Goal: Task Accomplishment & Management: Complete application form

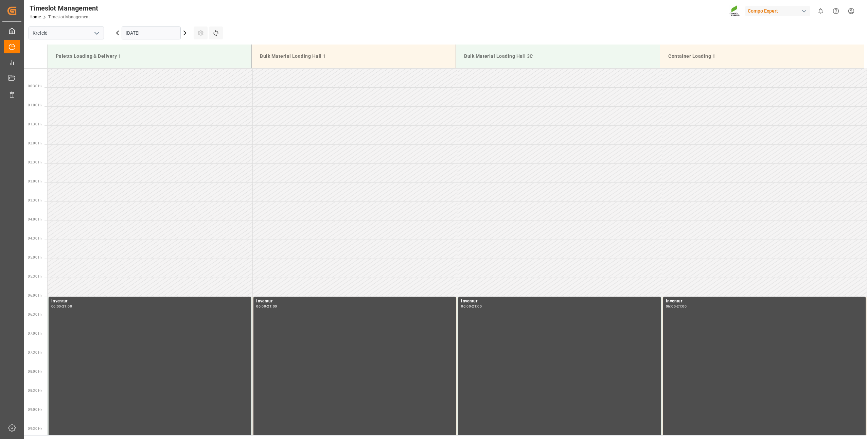
scroll to position [490, 0]
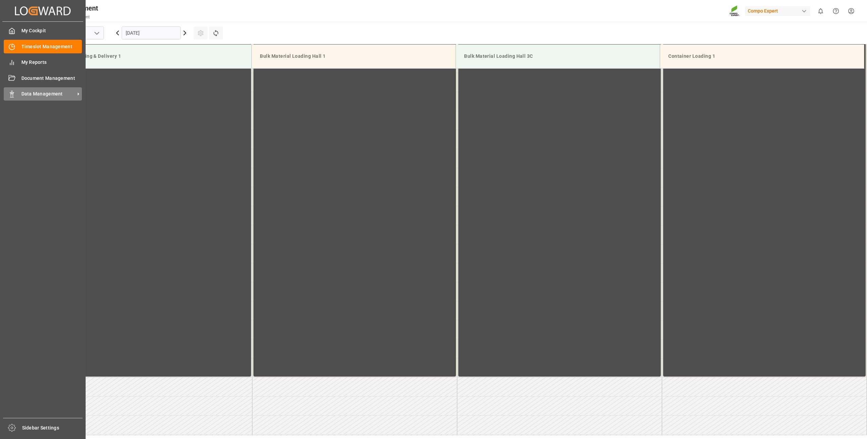
click at [9, 93] on icon at bounding box center [11, 94] width 7 height 7
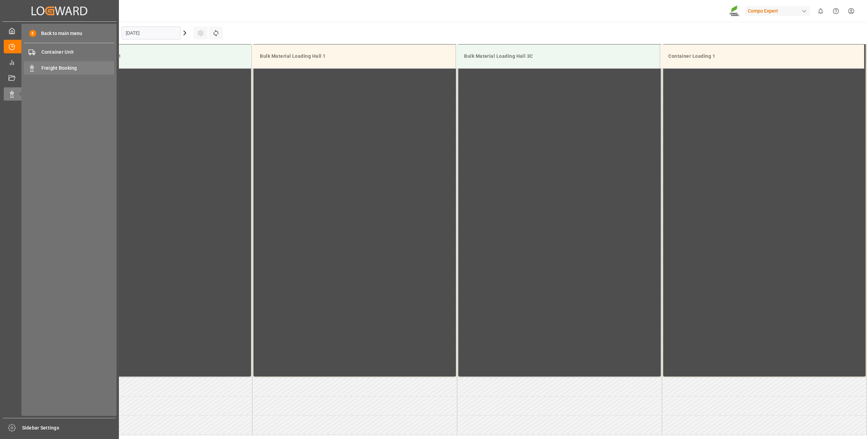
click at [48, 65] on span "Freight Booking" at bounding box center [77, 68] width 73 height 7
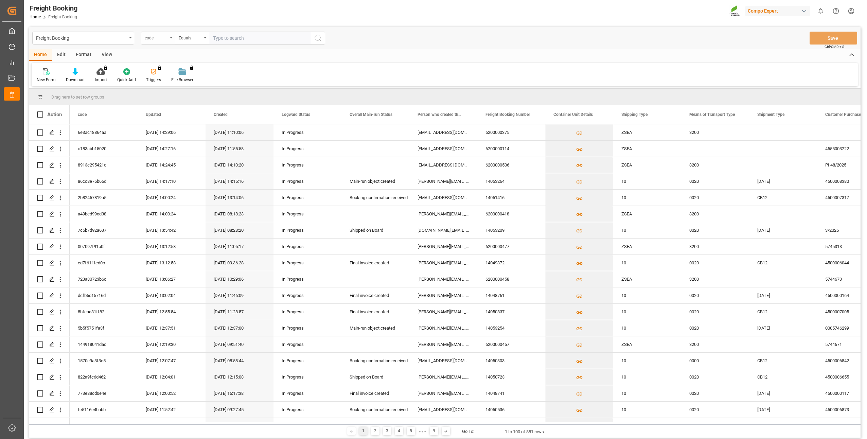
click at [170, 38] on icon "open menu" at bounding box center [171, 37] width 3 height 1
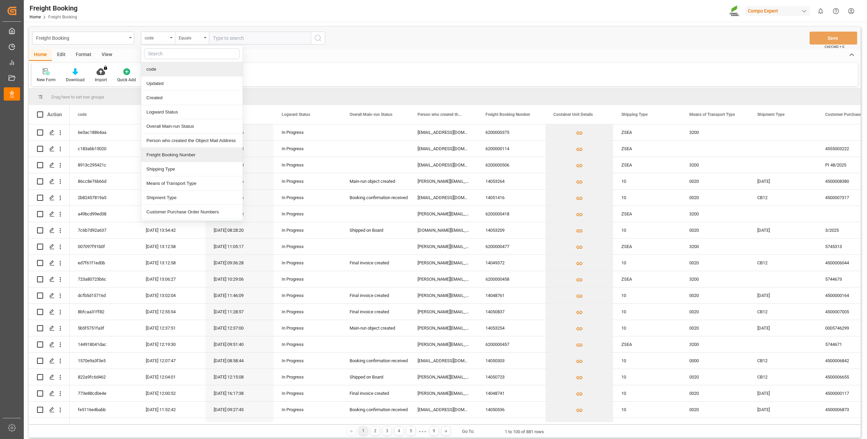
click at [167, 158] on div "Freight Booking Number" at bounding box center [191, 155] width 101 height 14
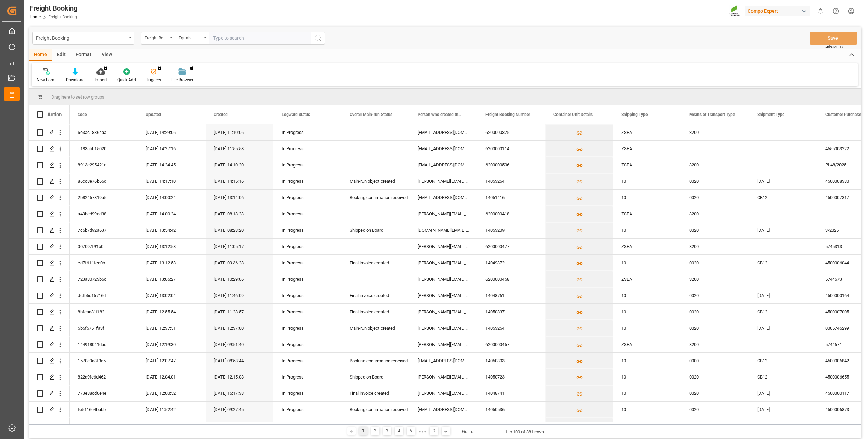
paste input "6200000646"
type input "6200000646"
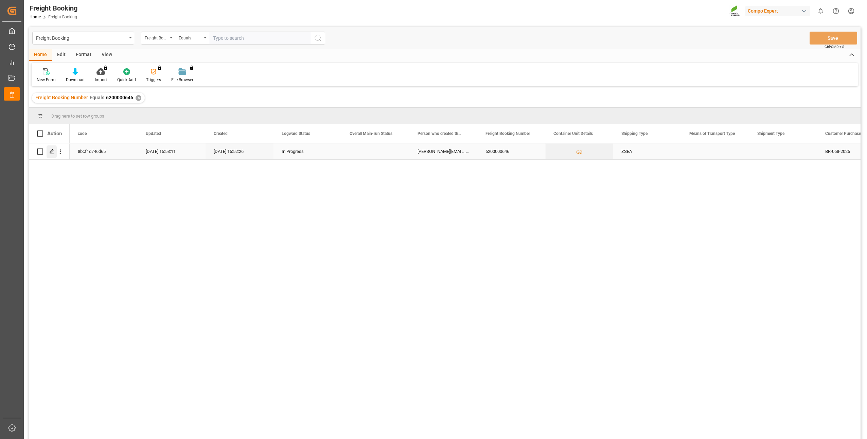
click at [52, 153] on icon "Press SPACE to select this row." at bounding box center [51, 151] width 5 height 5
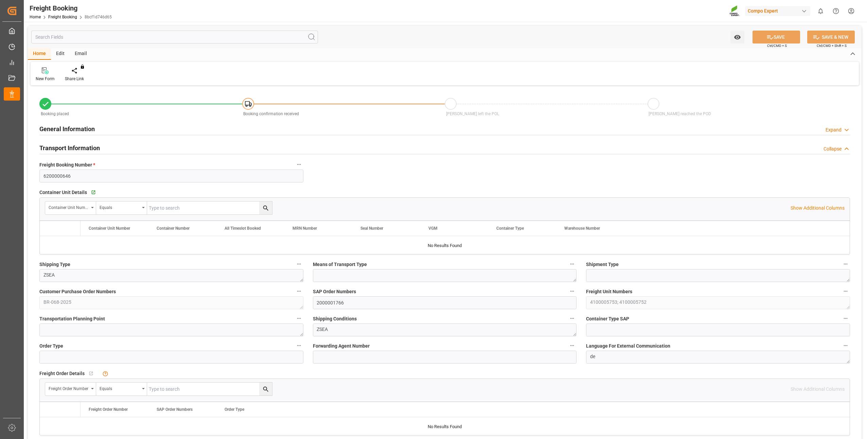
type input "BRPNG"
type input "0"
type input "39360"
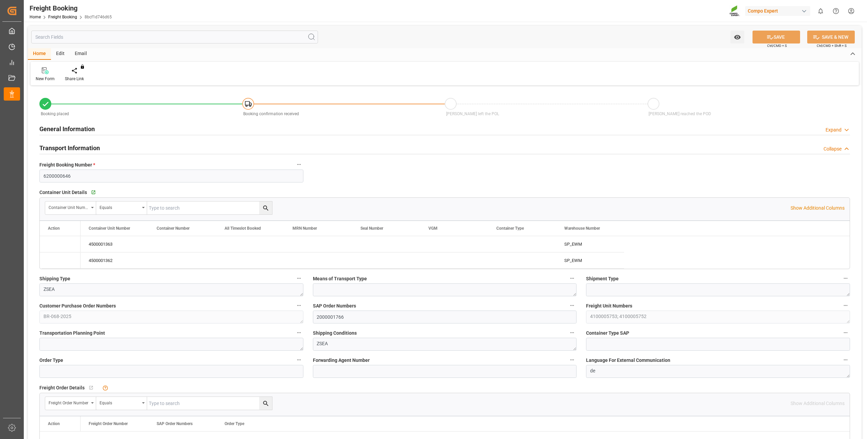
type input "10.10.2025 01:00"
type input "25.09.2025 15:52"
type input "25.09.2025 15:53"
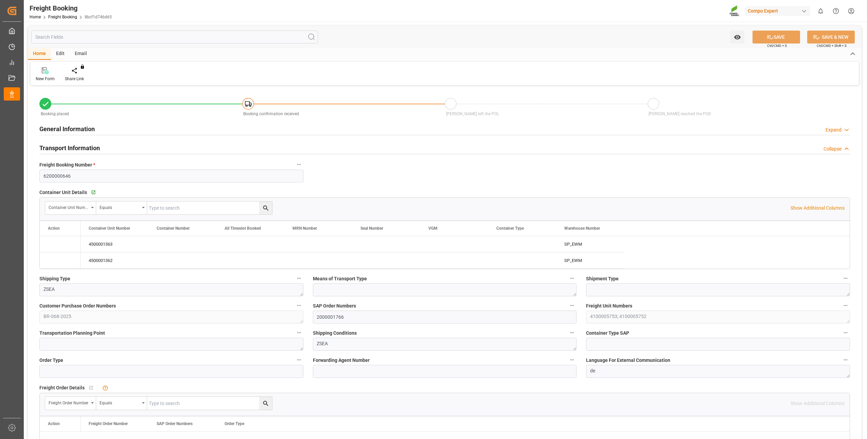
type input "25.09.2025 15:53"
click at [53, 245] on icon "Press SPACE to select this row." at bounding box center [54, 244] width 7 height 7
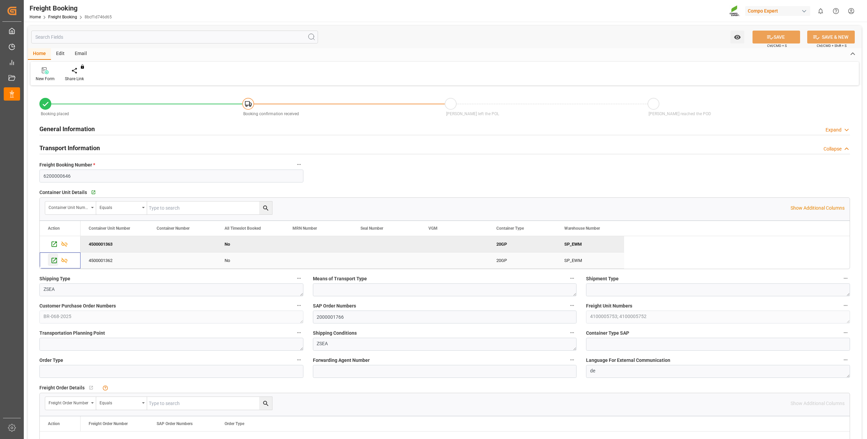
click at [53, 259] on icon "Press SPACE to select this row." at bounding box center [54, 260] width 7 height 7
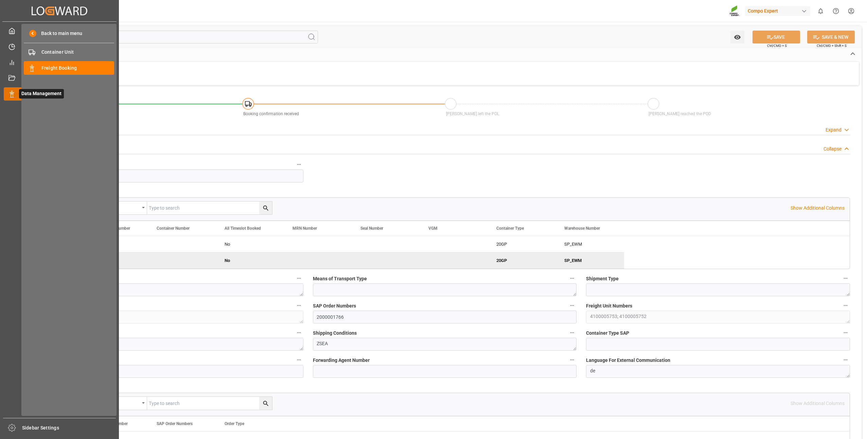
click at [19, 92] on icon at bounding box center [20, 94] width 14 height 14
click at [56, 68] on span "Freight Booking" at bounding box center [77, 68] width 73 height 7
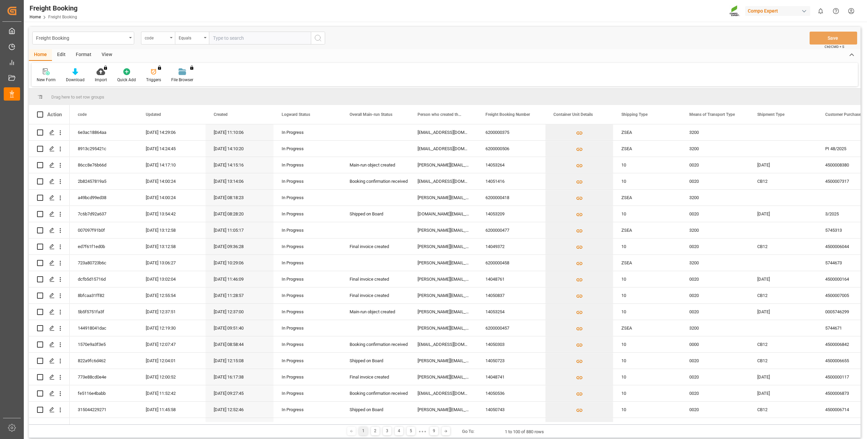
click at [170, 36] on div "code" at bounding box center [158, 38] width 34 height 13
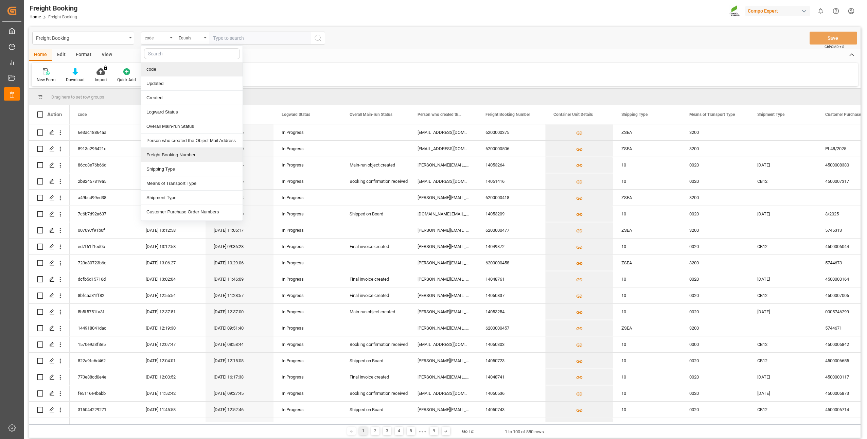
click at [157, 153] on div "Freight Booking Number" at bounding box center [191, 155] width 101 height 14
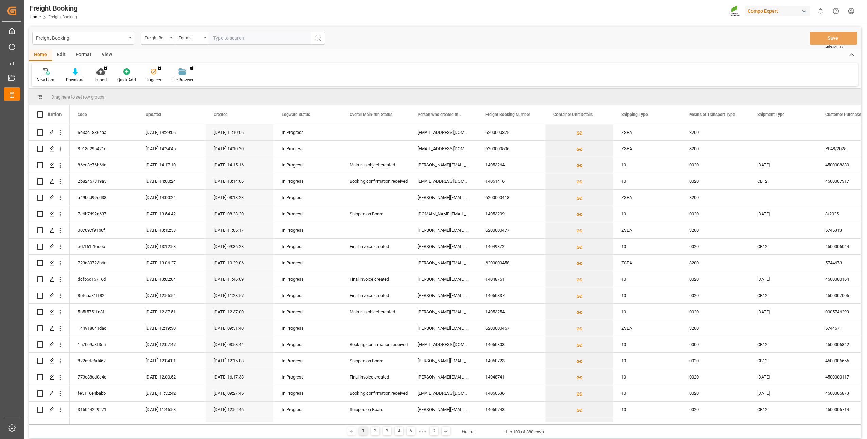
paste input "6200000645"
type input "6200000645"
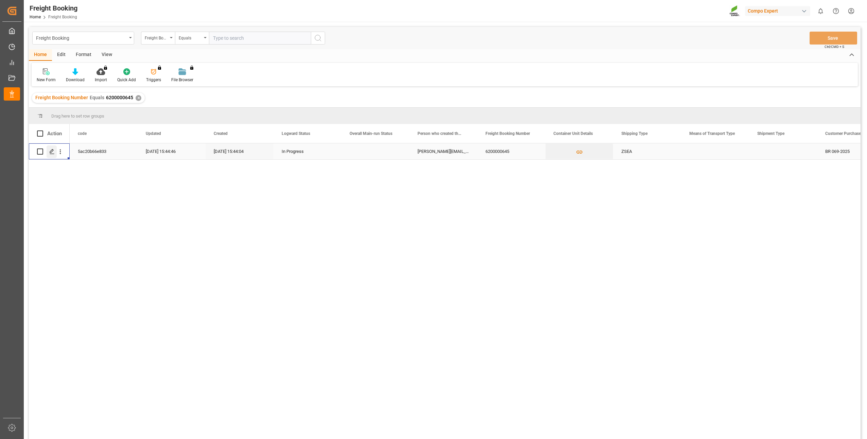
click at [53, 149] on icon "Press SPACE to select this row." at bounding box center [51, 151] width 5 height 5
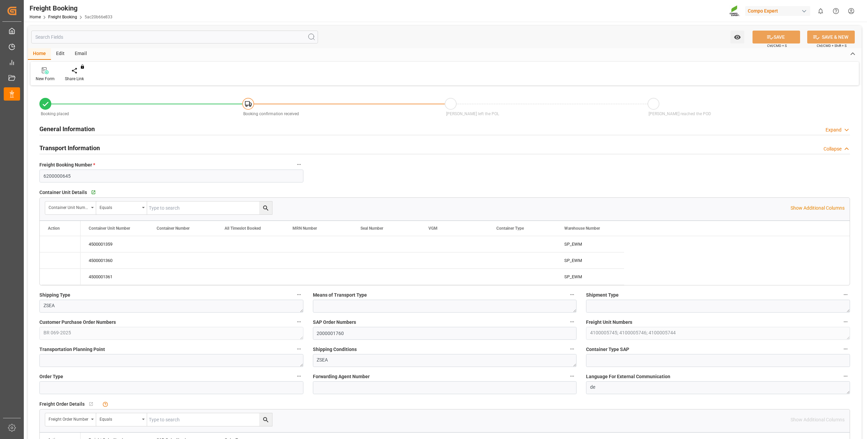
type input "BRPNG"
type input "0"
type input "65091.6"
type input "28.10.2025 02:00"
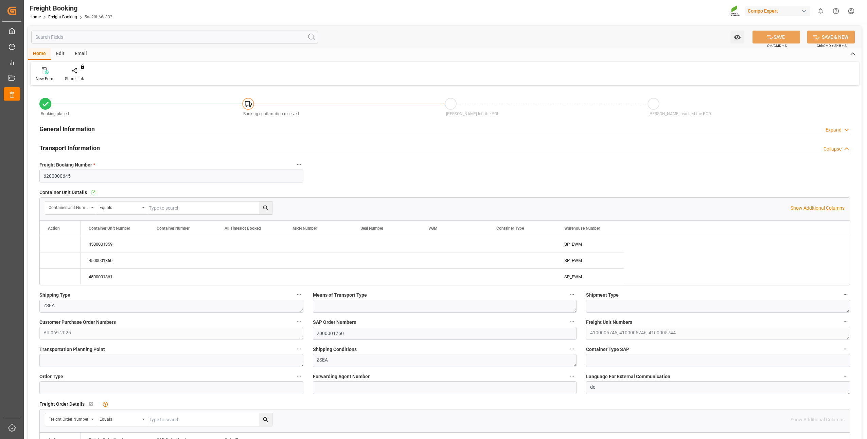
type input "25.09.2025 15:44"
click at [55, 244] on icon "Press SPACE to select this row." at bounding box center [54, 244] width 7 height 7
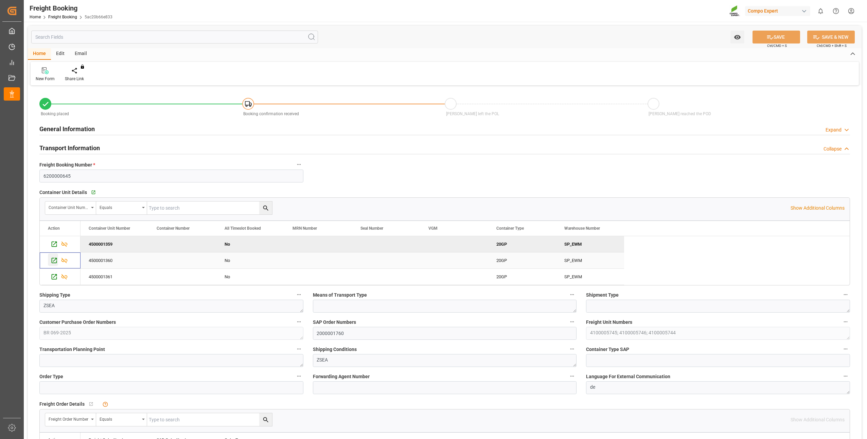
click at [56, 262] on icon "Press SPACE to select this row." at bounding box center [54, 260] width 7 height 7
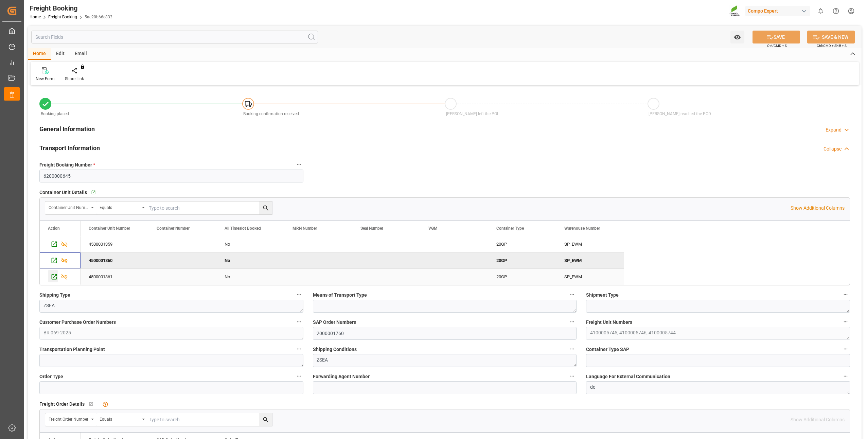
click at [51, 278] on icon "Press SPACE to select this row." at bounding box center [54, 276] width 7 height 7
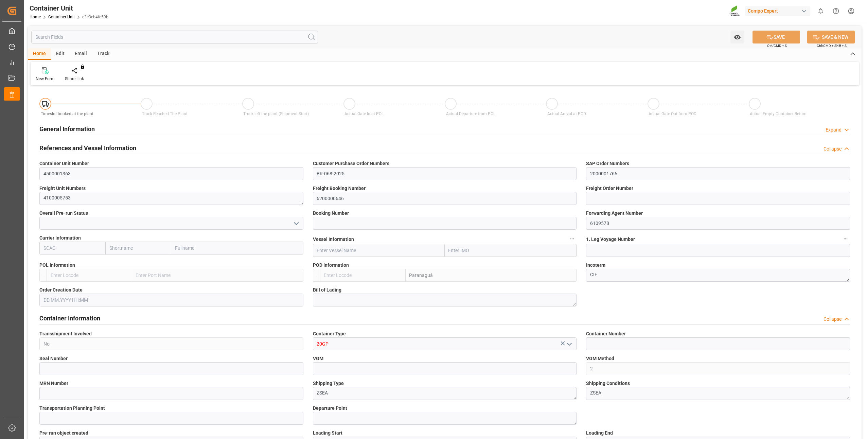
type input "BRPNG"
type input "10"
type input "0"
type input "10"
type input "0"
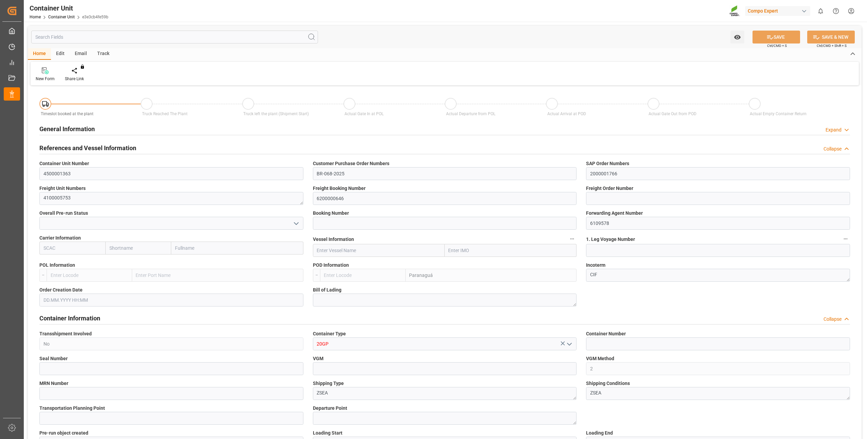
type input "0"
type input "19680"
type input "10.10.2025"
click at [79, 76] on div "Create Timeslot" at bounding box center [79, 79] width 29 height 6
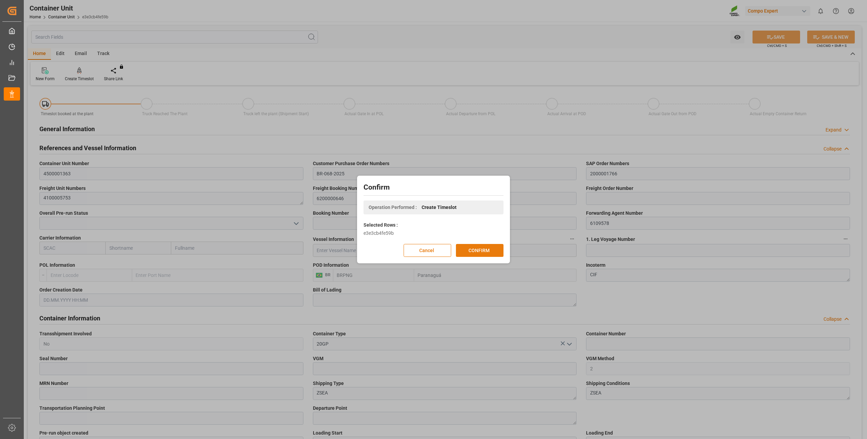
click at [466, 253] on button "CONFIRM" at bounding box center [480, 250] width 48 height 13
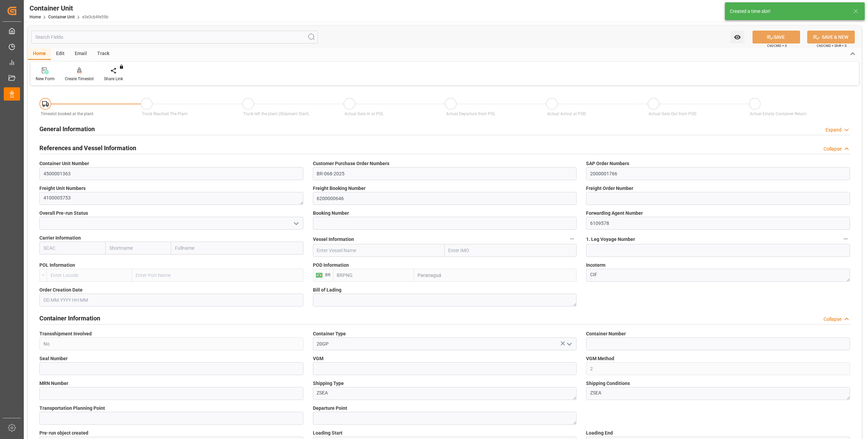
type input "10.10.2025"
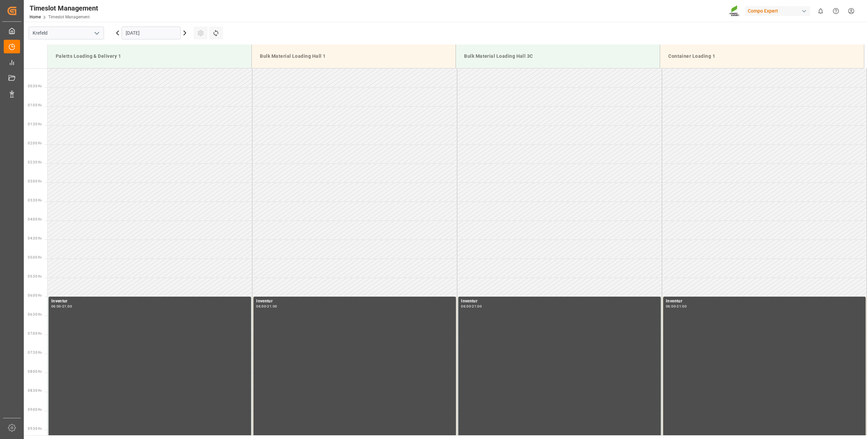
scroll to position [490, 0]
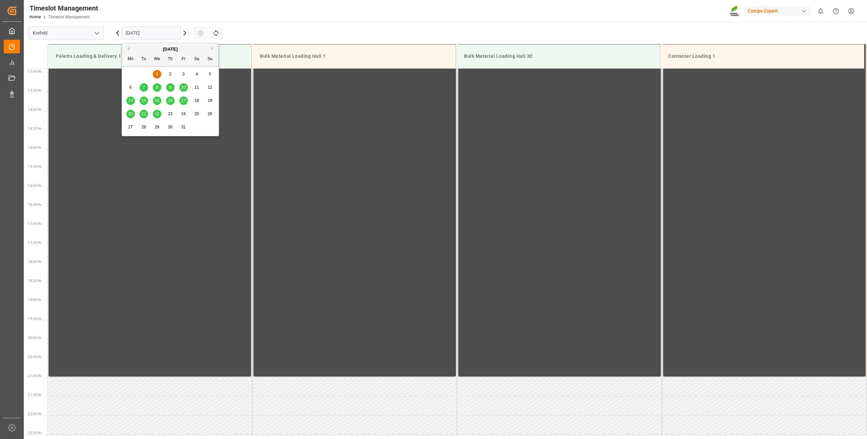
click at [137, 31] on input "[DATE]" at bounding box center [151, 33] width 59 height 13
click at [183, 100] on span "17" at bounding box center [183, 100] width 4 height 5
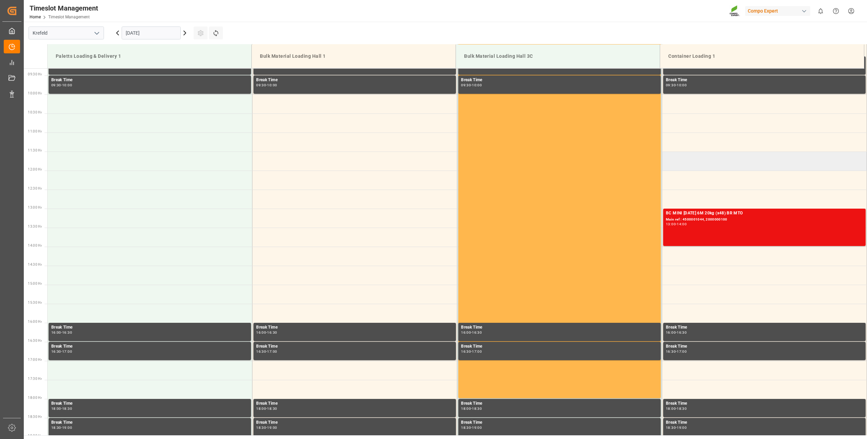
scroll to position [151, 0]
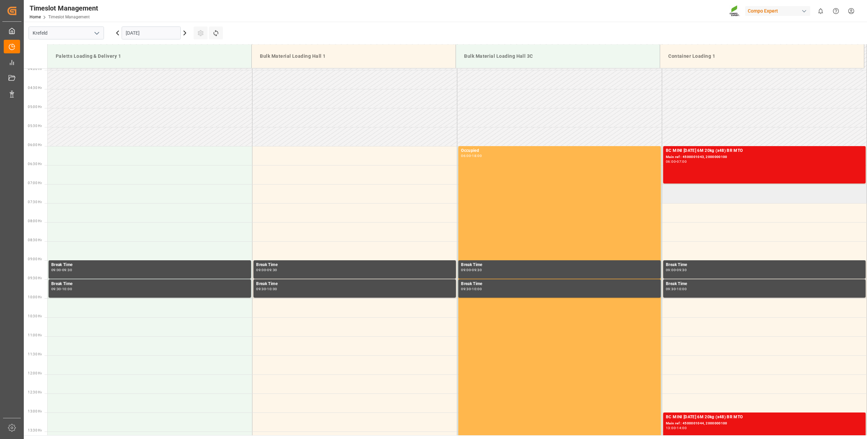
click at [668, 190] on td at bounding box center [764, 193] width 205 height 19
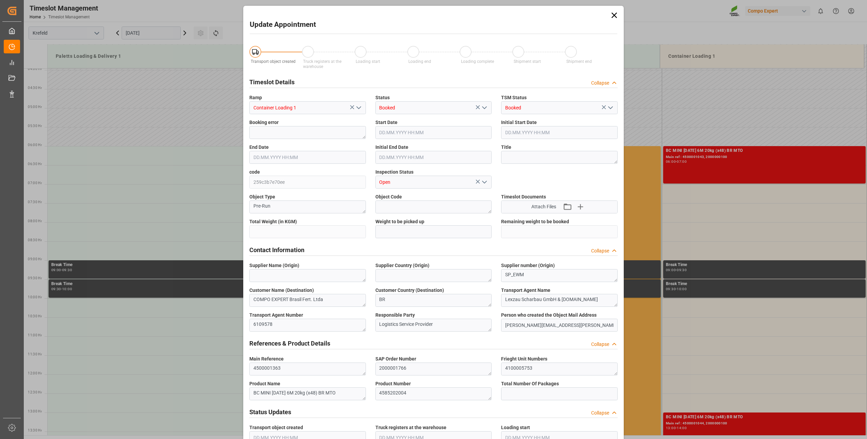
type input "19680"
type input "0"
type input "17.10.2025 07:00"
type input "17.10.2025 07:30"
type input "01.10.2025 12:30"
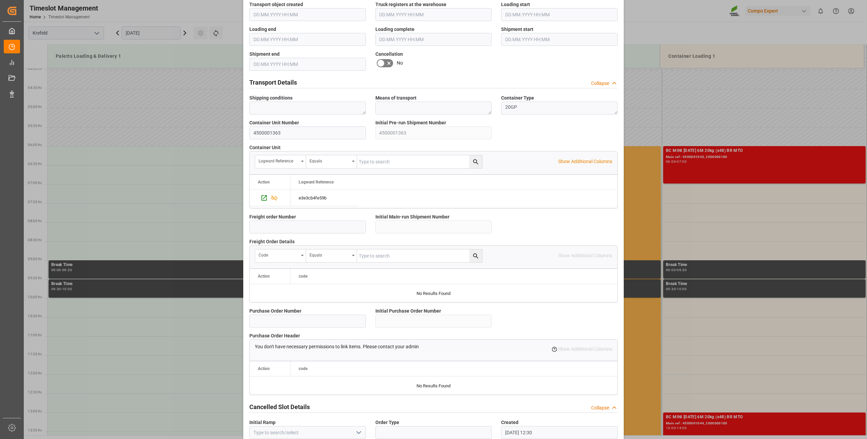
scroll to position [457, 0]
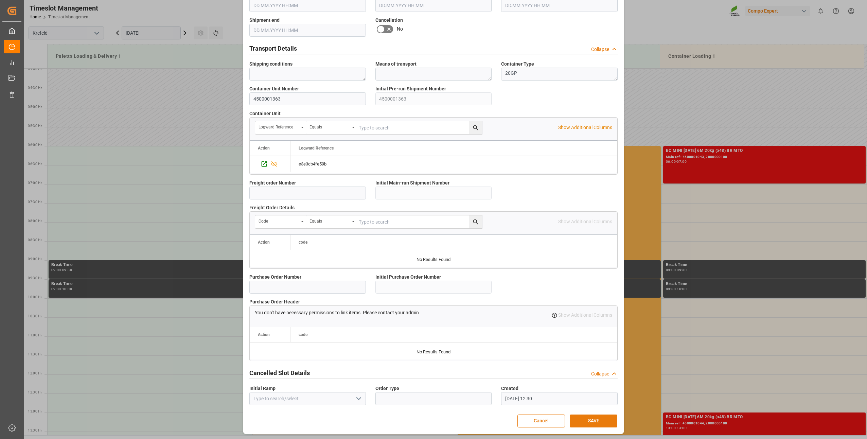
click at [593, 421] on button "SAVE" at bounding box center [594, 421] width 48 height 13
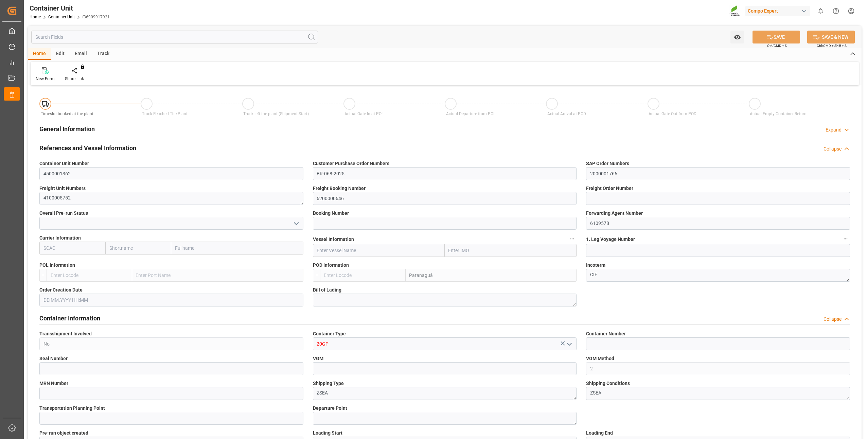
type input "4500001362"
type input "BR-068-2025"
type input "2000001766"
type textarea "4100005752"
type input "6200000646"
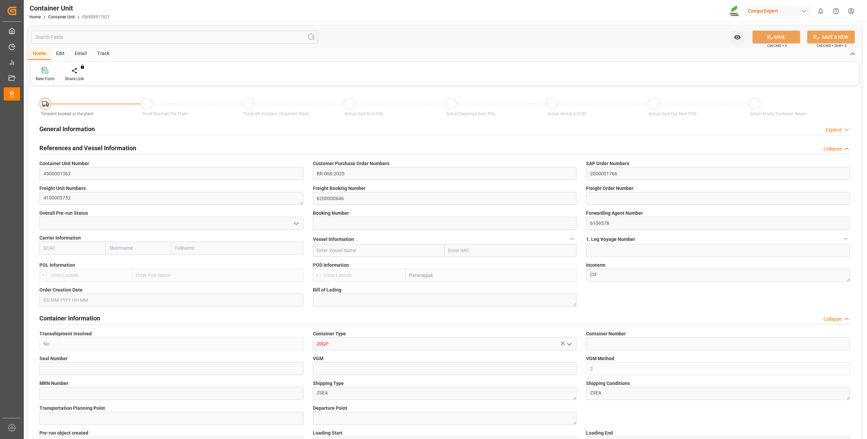
type input "6109578"
type input "Paranaguá"
type textarea "CIF"
type input "No"
type input "20GP"
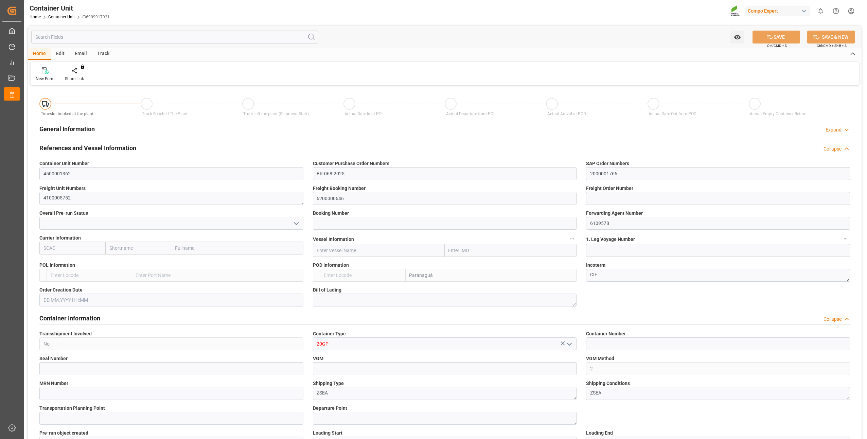
type input "2"
type textarea "ZSEA"
type textarea "1317-890"
type input "[GEOGRAPHIC_DATA]"
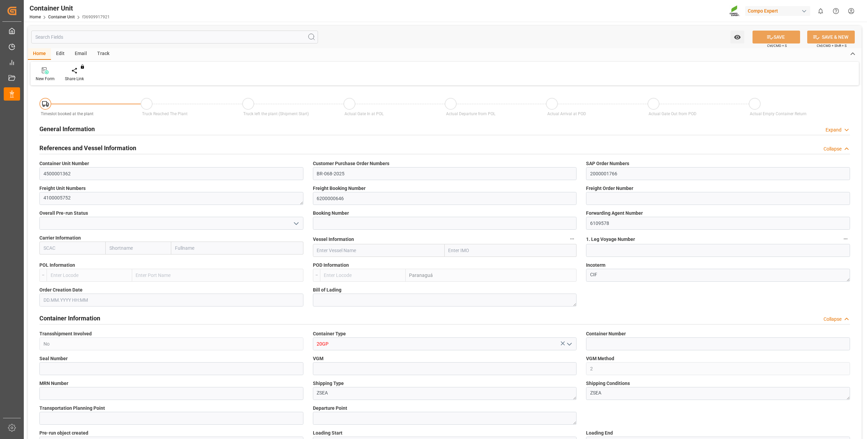
type input "EUR"
type textarea "BC MINI [DATE] 6M 20kg (x48) BR MTO"
type textarea "4585202004"
type input "BRPNG"
type input "10"
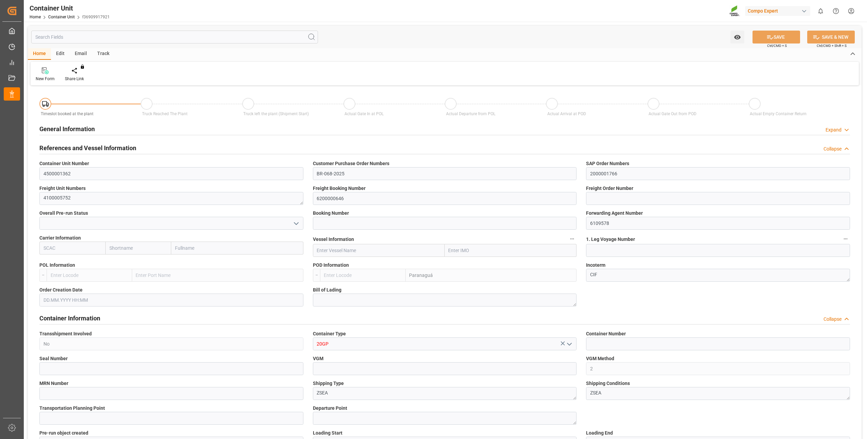
type input "0"
type input "10"
type input "0"
type input "19680"
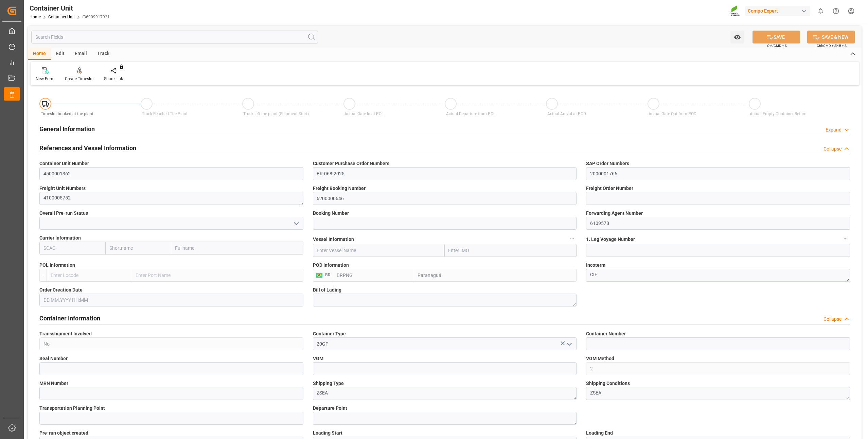
type input "10.10.2025"
click at [79, 79] on div "Create Timeslot" at bounding box center [79, 79] width 29 height 6
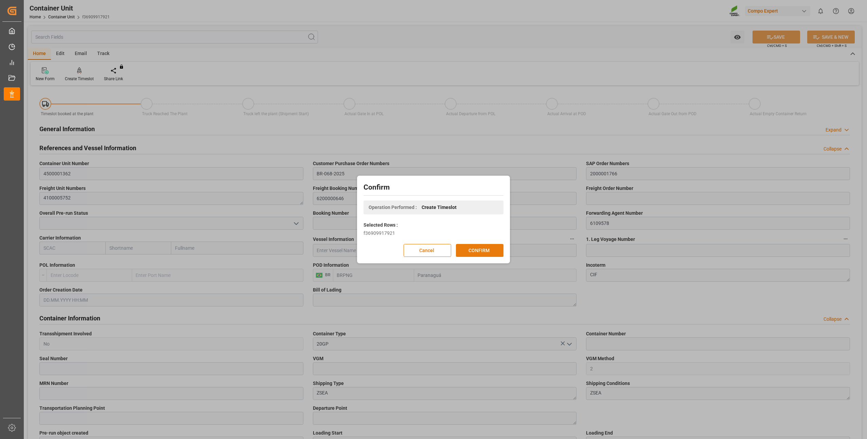
click at [485, 247] on button "CONFIRM" at bounding box center [480, 250] width 48 height 13
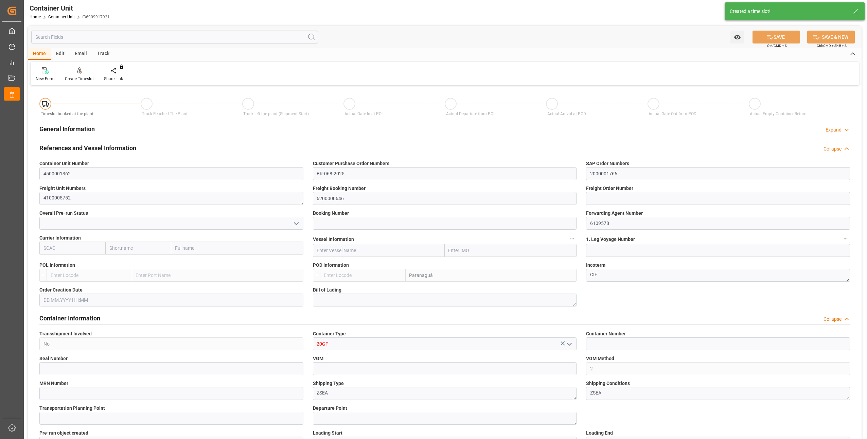
type input "BRPNG"
type input "10"
type input "0"
type input "10"
type input "0"
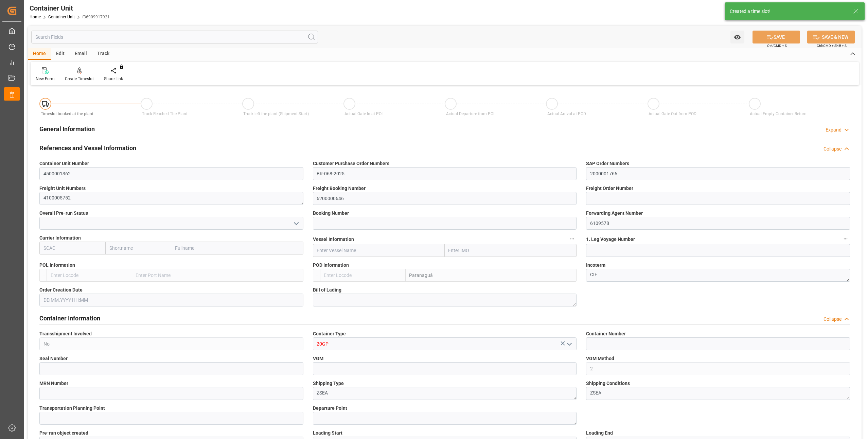
type input "0"
type input "19680"
type input "10.10.2025"
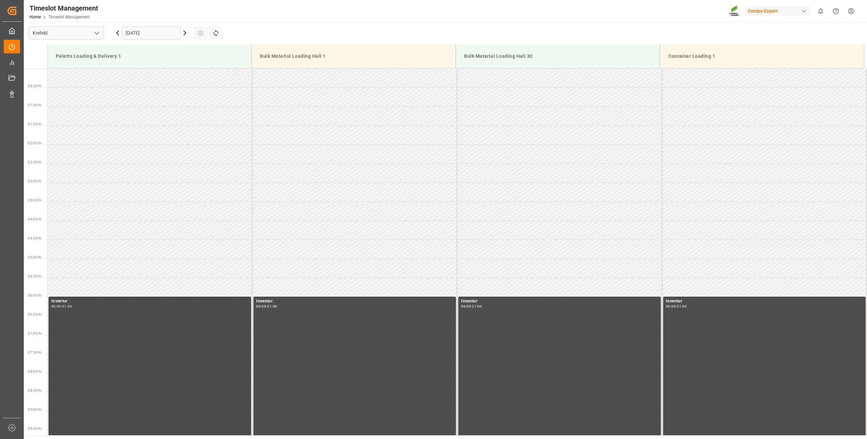
scroll to position [490, 0]
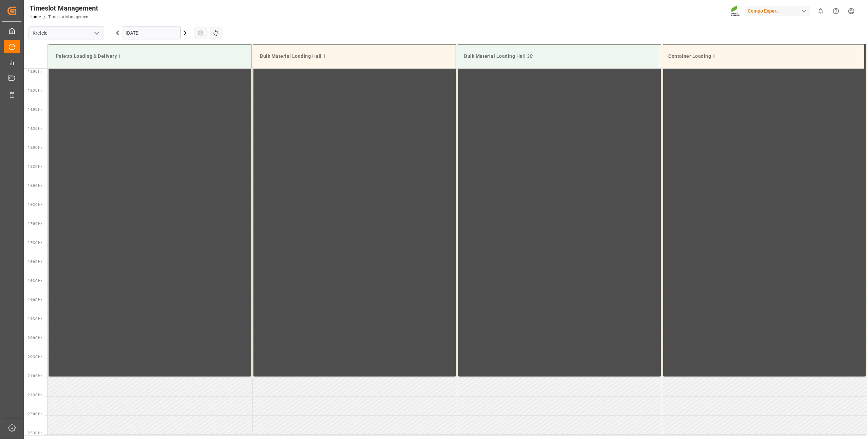
click at [144, 33] on input "[DATE]" at bounding box center [151, 33] width 59 height 13
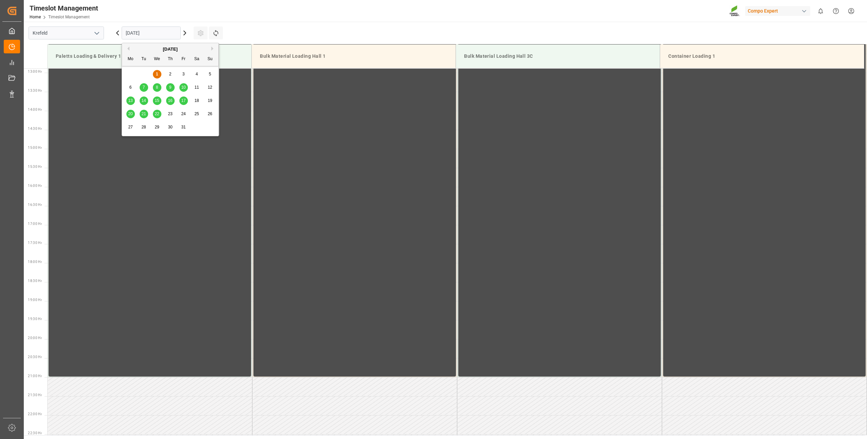
click at [212, 49] on button "Next Month" at bounding box center [213, 49] width 4 height 4
click at [130, 49] on div "[DATE]" at bounding box center [170, 49] width 97 height 7
click at [128, 49] on button "Previous Month" at bounding box center [127, 49] width 4 height 4
click at [184, 100] on span "17" at bounding box center [183, 100] width 4 height 5
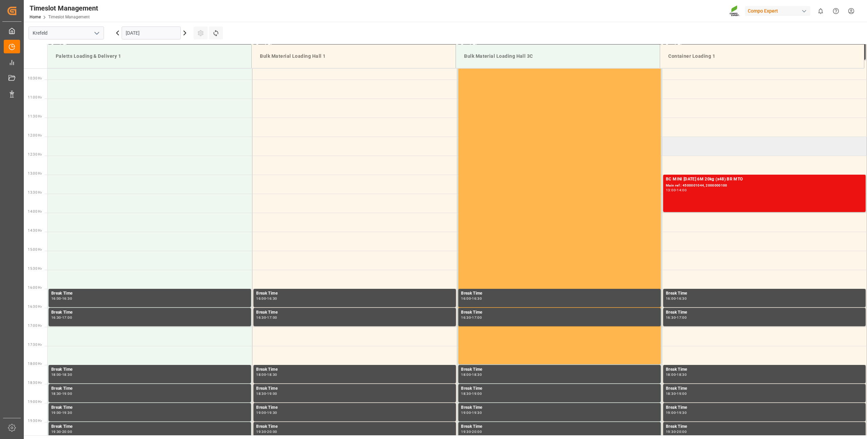
scroll to position [287, 0]
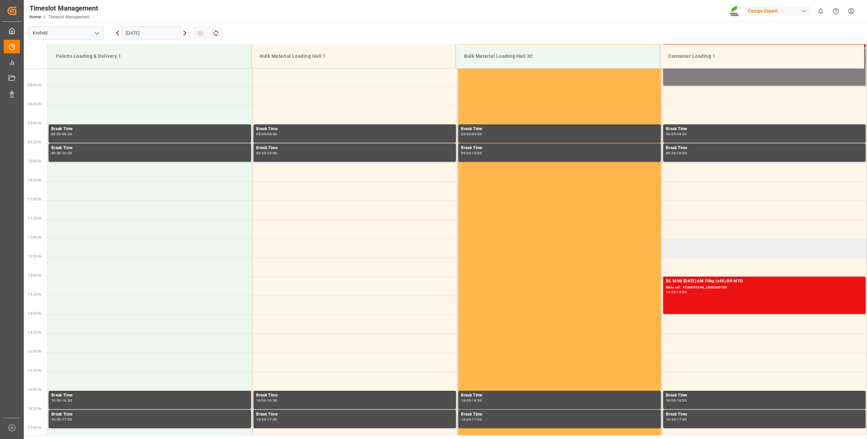
click at [670, 245] on td at bounding box center [764, 248] width 205 height 19
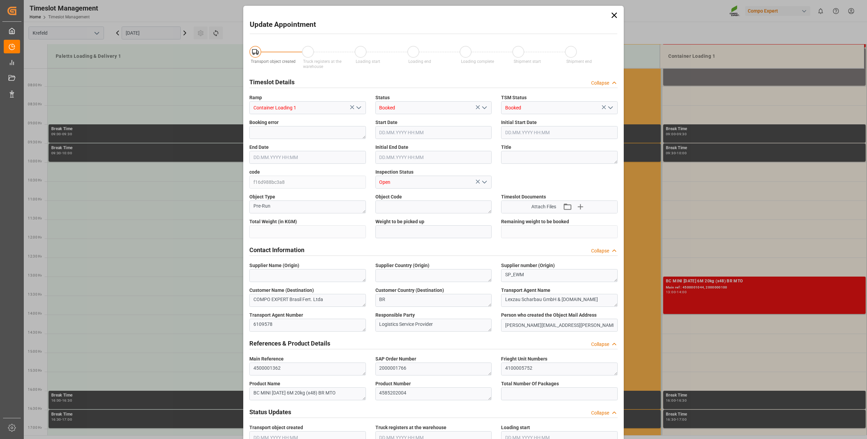
type input "19680"
type input "0"
type input "[DATE] 12:00"
type input "[DATE] 12:30"
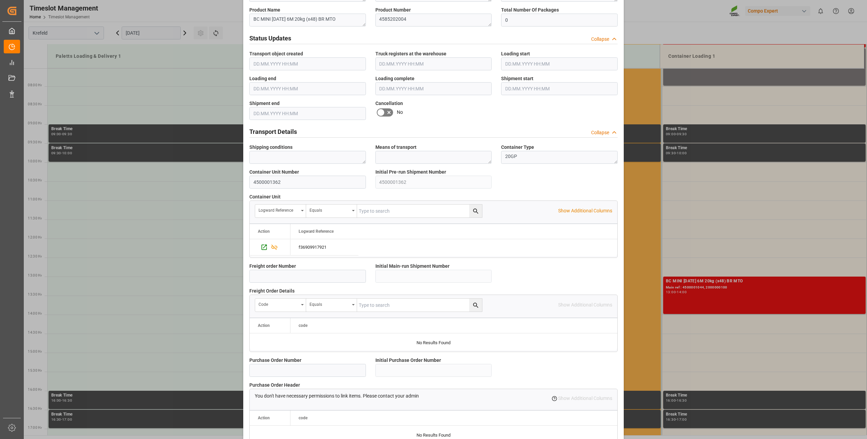
scroll to position [457, 0]
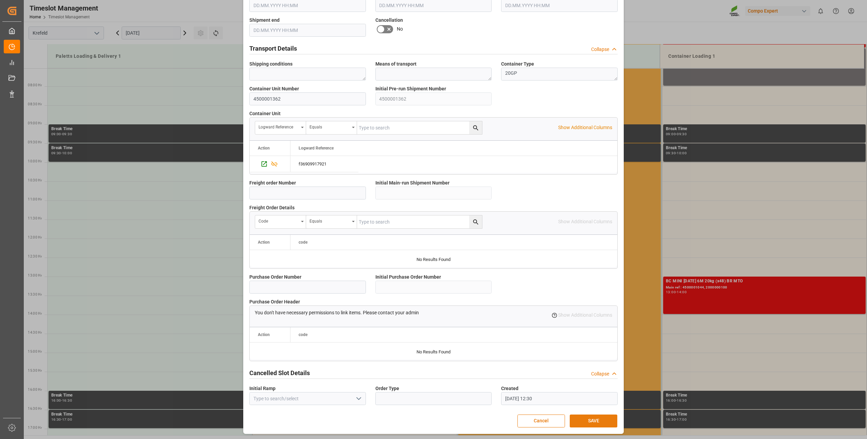
click at [577, 421] on button "SAVE" at bounding box center [594, 421] width 48 height 13
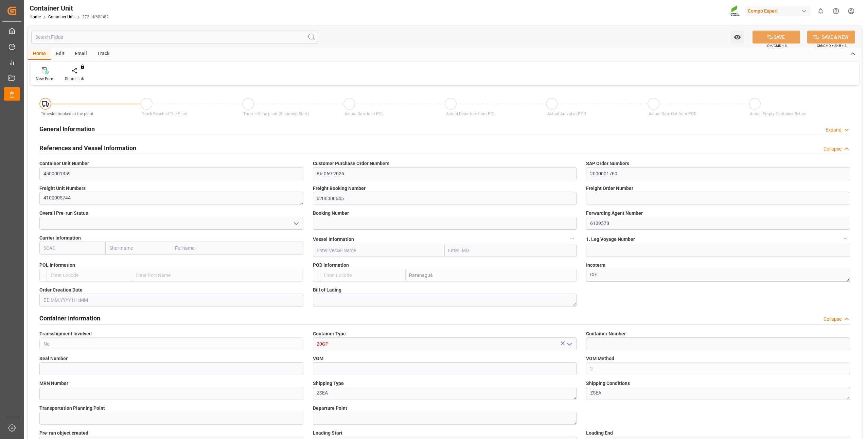
type input "BRPNG"
type input "10"
type input "0"
type input "10"
type input "0"
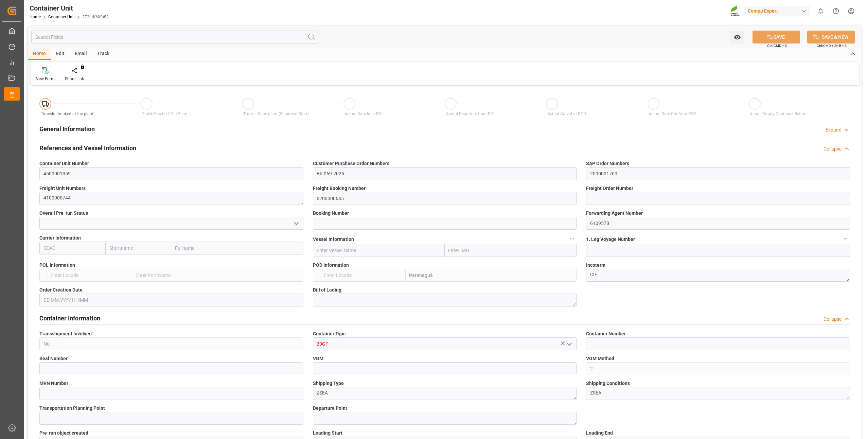
type input "0"
type input "21697.2"
type input "28.10.2025"
click at [77, 79] on div "Create Timeslot" at bounding box center [79, 79] width 29 height 6
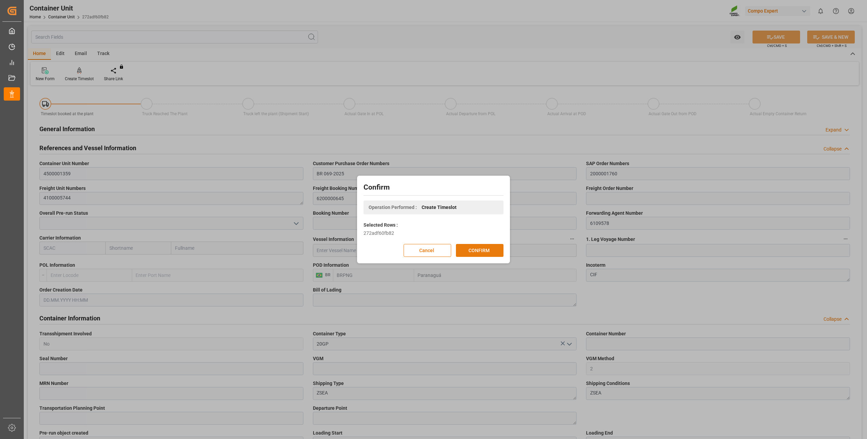
click at [493, 254] on button "CONFIRM" at bounding box center [480, 250] width 48 height 13
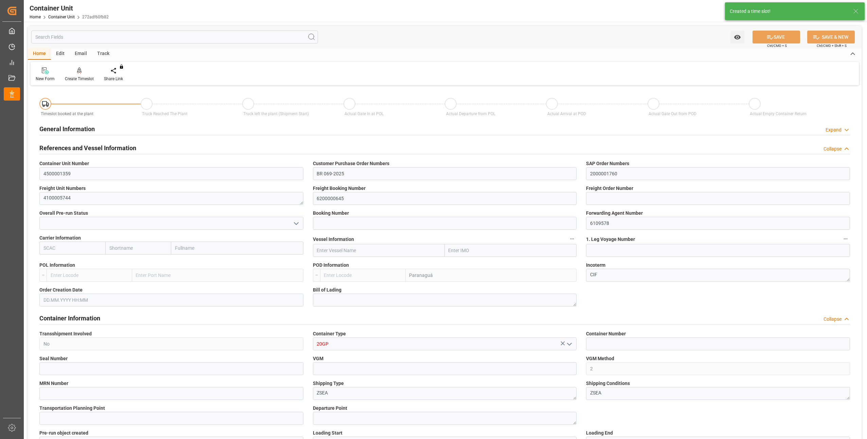
type input "BRPNG"
type input "10"
type input "0"
type input "10"
type input "0"
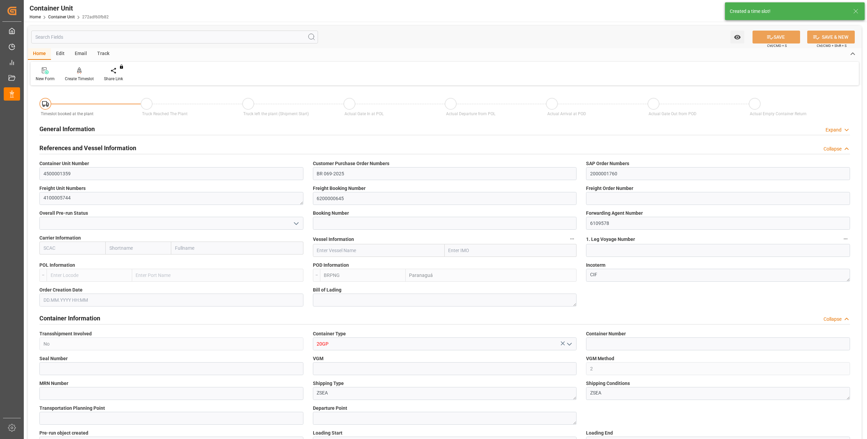
type input "0"
type input "21697.2"
type input "[DATE]"
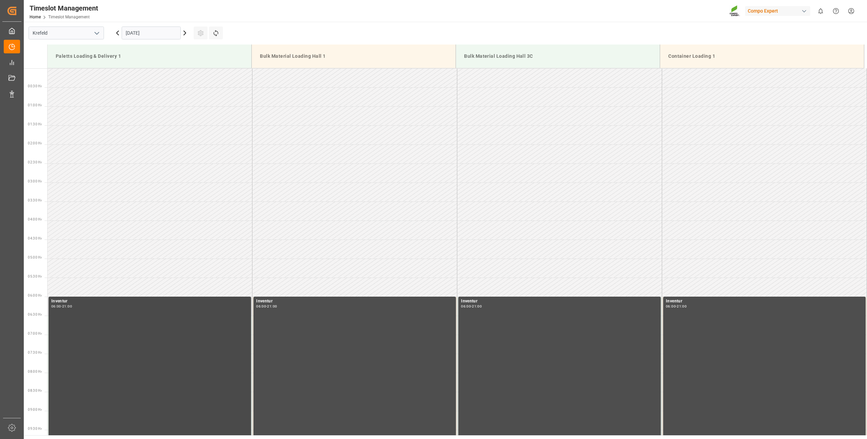
scroll to position [528, 0]
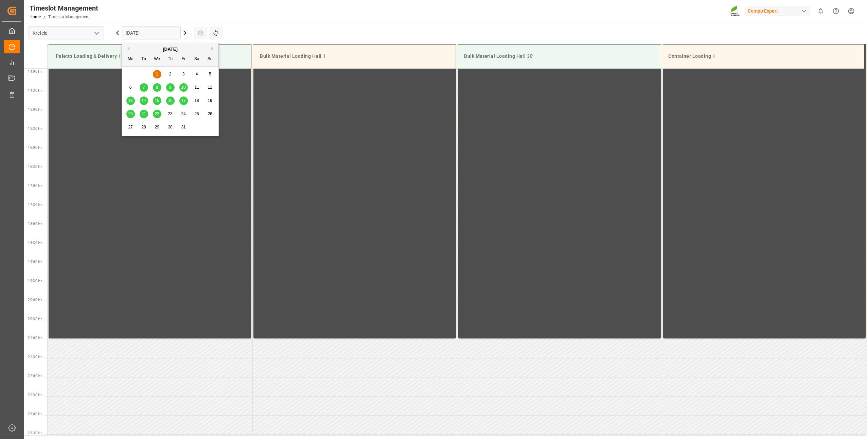
click at [136, 32] on input "[DATE]" at bounding box center [151, 33] width 59 height 13
click at [133, 114] on span "20" at bounding box center [130, 113] width 4 height 5
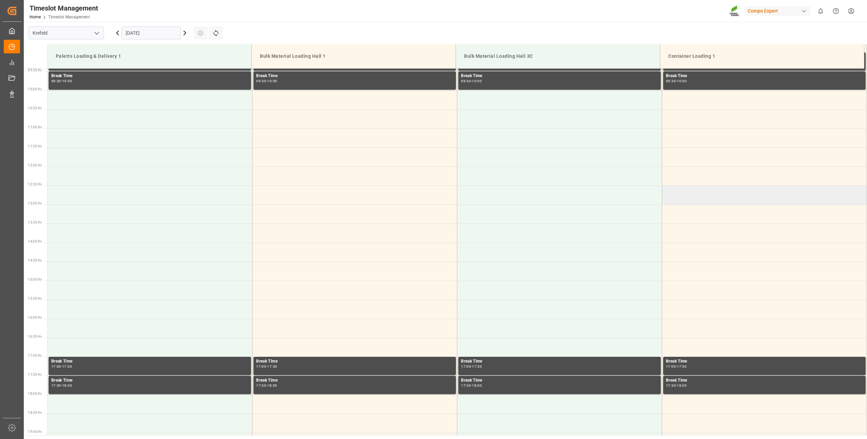
scroll to position [121, 0]
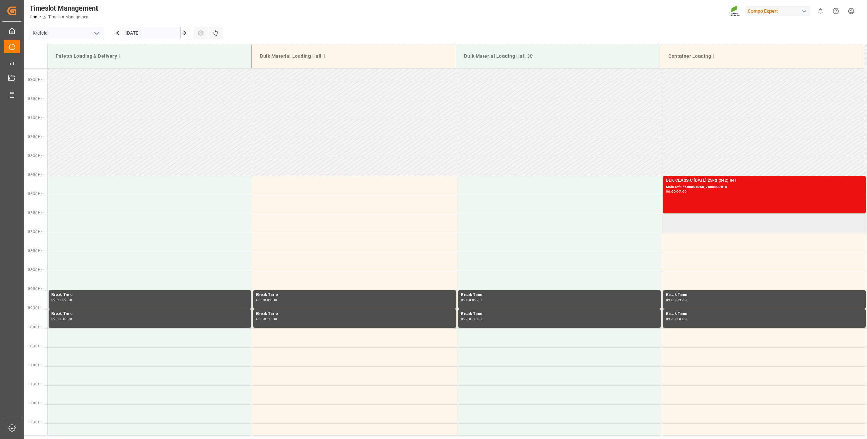
click at [676, 229] on td at bounding box center [764, 223] width 205 height 19
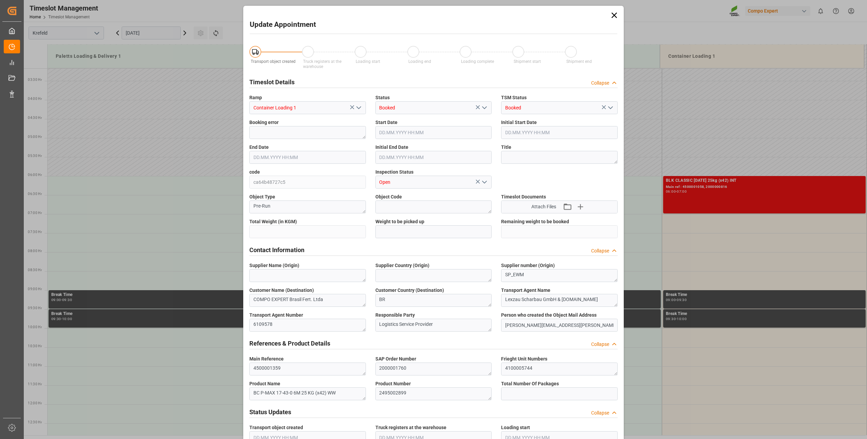
type input "21697.2"
type input "0"
type input "[DATE] 07:00"
type input "[DATE] 07:30"
type input "[DATE] 12:32"
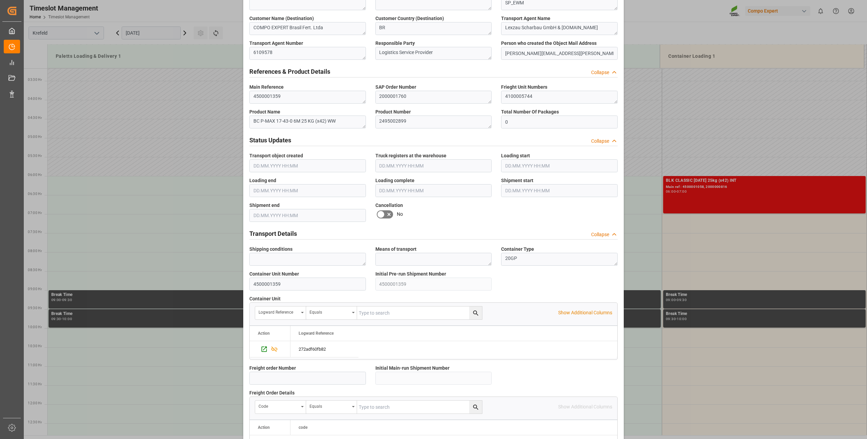
scroll to position [457, 0]
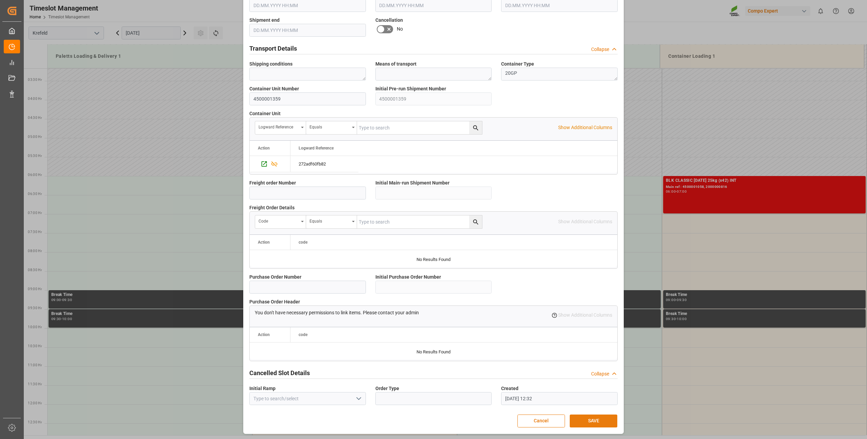
click at [587, 420] on button "SAVE" at bounding box center [594, 421] width 48 height 13
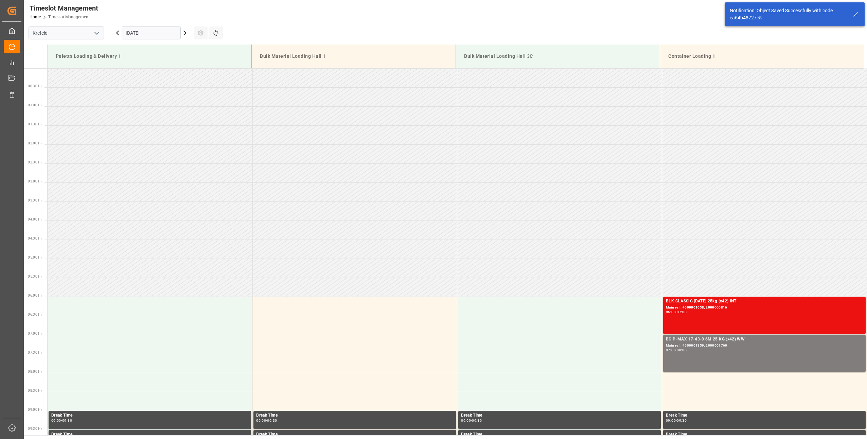
scroll to position [224, 0]
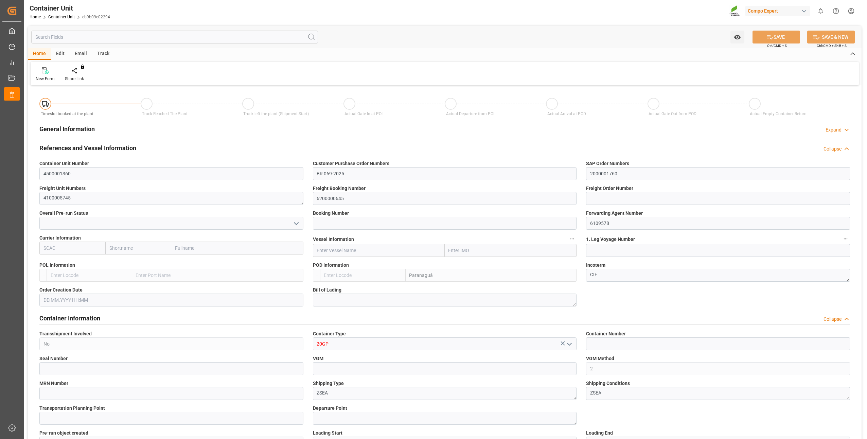
type input "BRPNG"
type input "10"
type input "0"
type input "10"
type input "0"
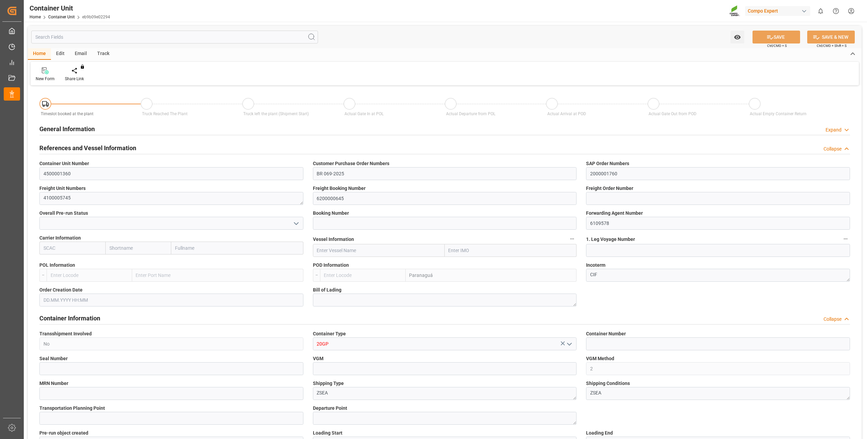
type input "0"
type input "21697.2"
type input "[DATE]"
click at [75, 76] on div "Create Timeslot" at bounding box center [79, 79] width 29 height 6
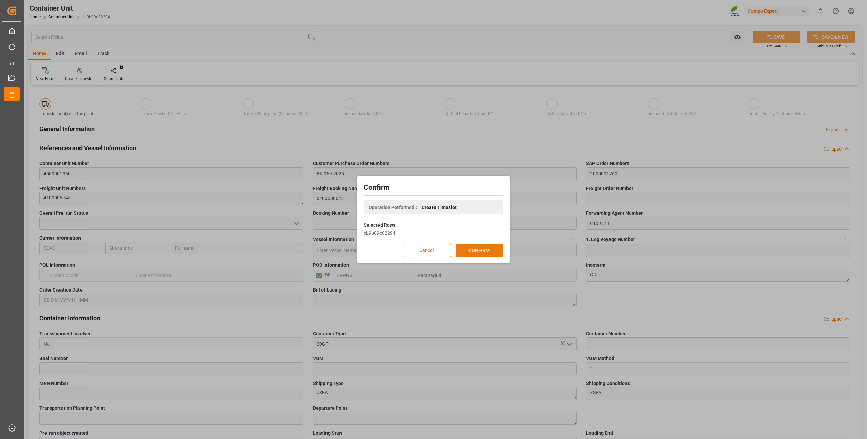
click at [476, 249] on button "CONFIRM" at bounding box center [480, 250] width 48 height 13
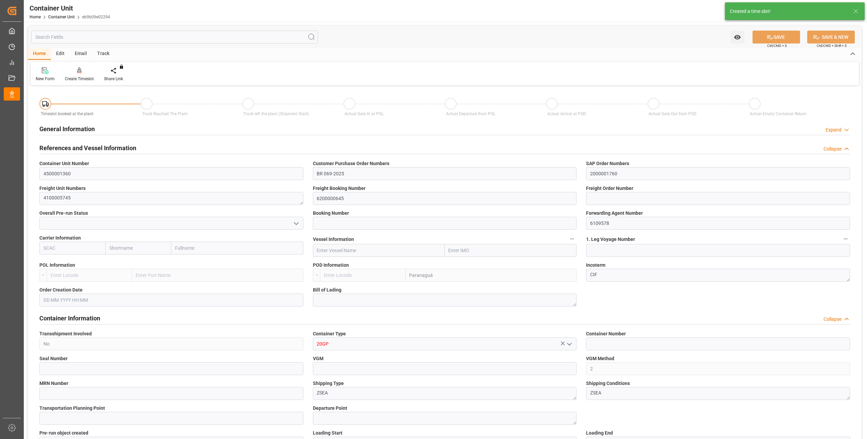
type input "BRPNG"
type input "10"
type input "0"
type input "10"
type input "0"
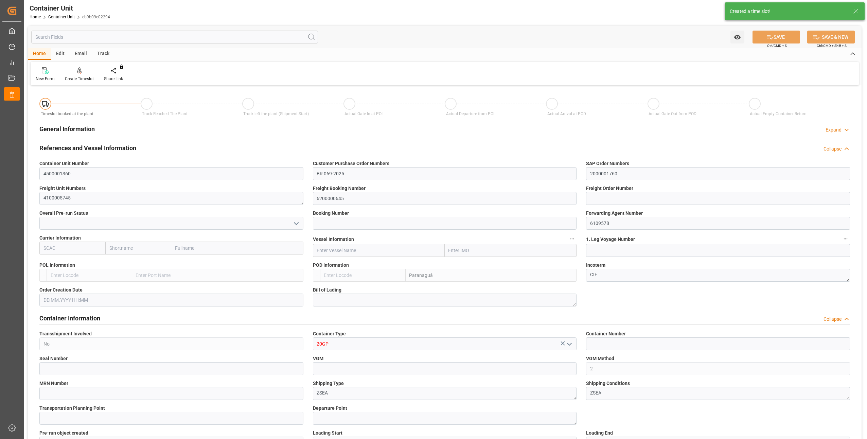
type input "0"
type input "21697.2"
type input "[DATE]"
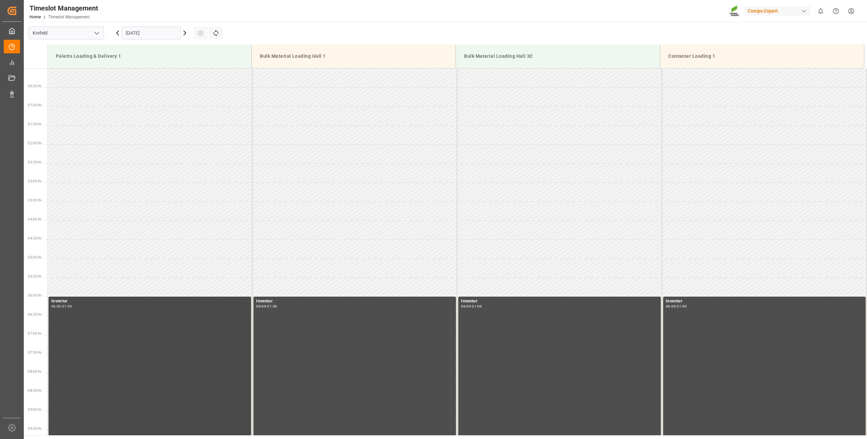
scroll to position [528, 0]
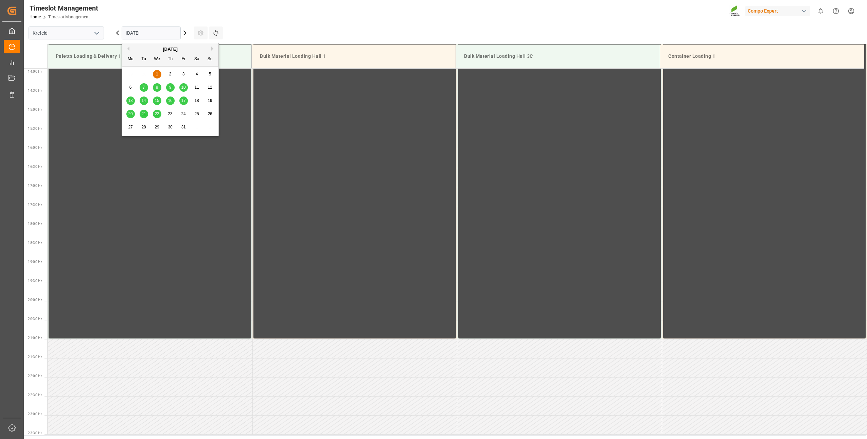
click at [132, 34] on input "[DATE]" at bounding box center [151, 33] width 59 height 13
click at [127, 115] on div "20" at bounding box center [130, 114] width 8 height 8
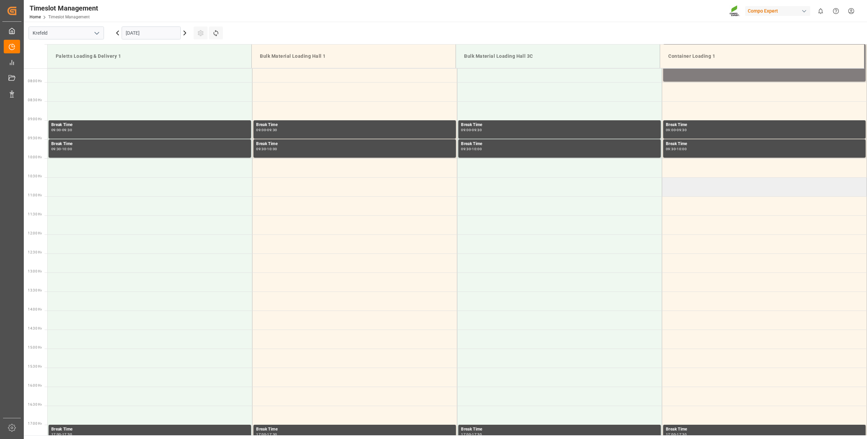
scroll to position [121, 0]
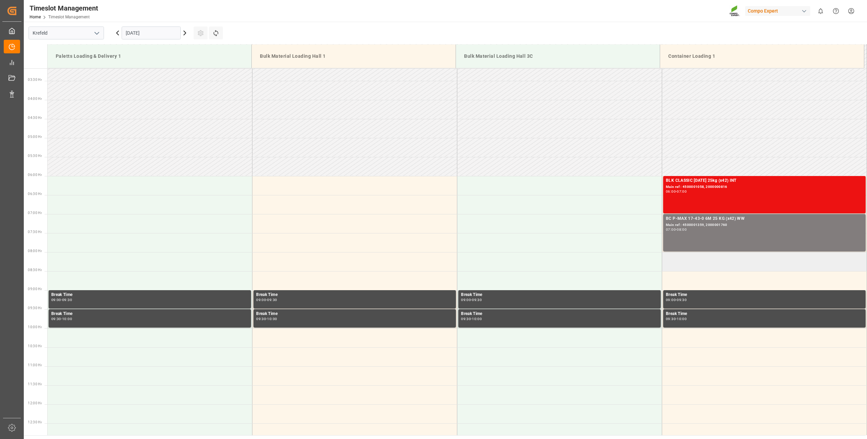
click at [674, 263] on td at bounding box center [764, 261] width 205 height 19
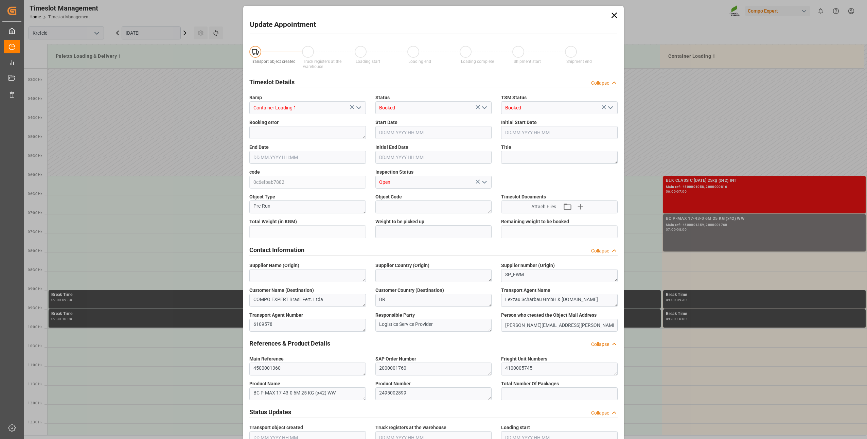
type input "21697.2"
type input "0"
type input "[DATE] 08:00"
type input "[DATE] 08:30"
type input "[DATE] 12:32"
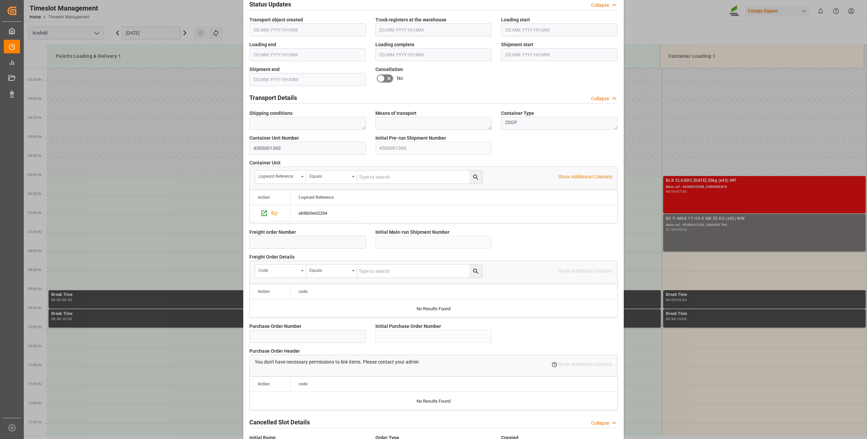
scroll to position [457, 0]
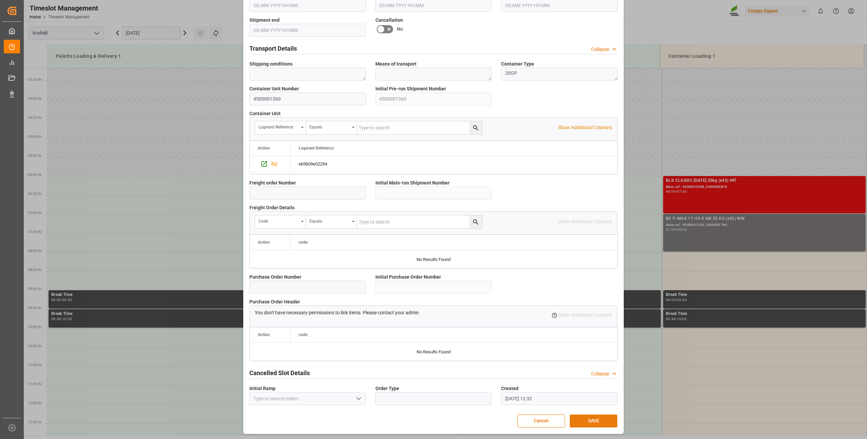
click at [579, 418] on button "SAVE" at bounding box center [594, 421] width 48 height 13
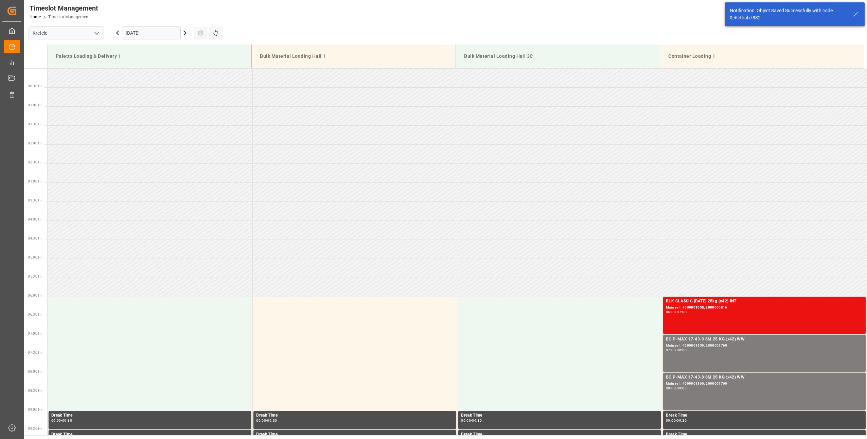
scroll to position [262, 0]
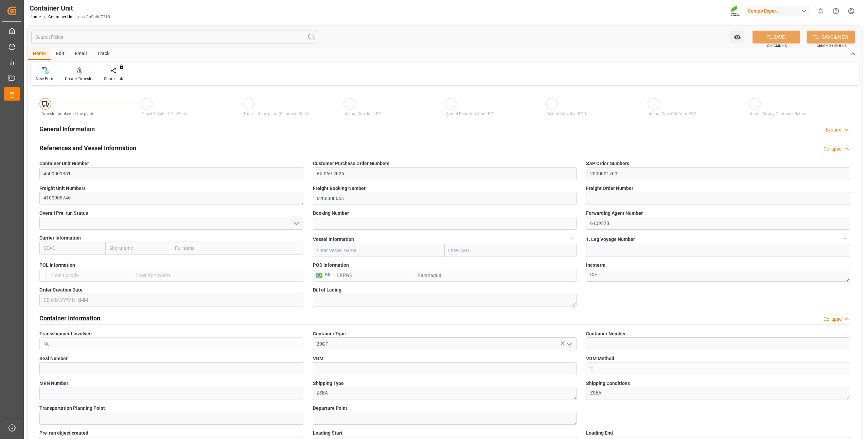
type input "BRPNG"
type input "10"
type input "0"
type input "10"
type input "0"
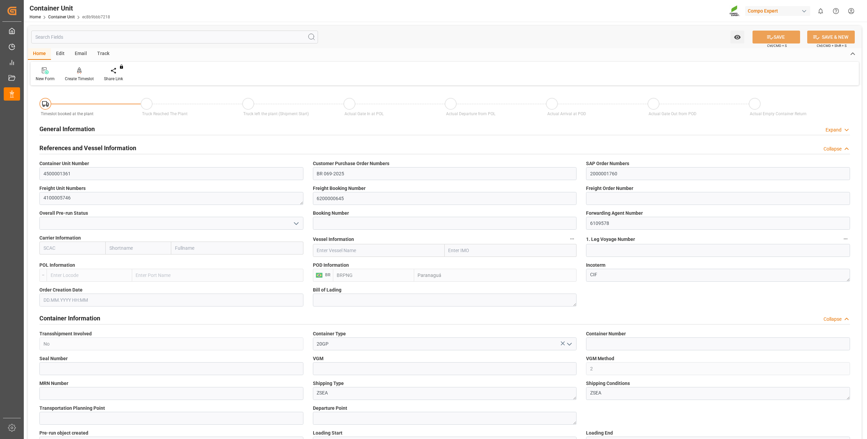
type input "0"
type input "21697.2"
type input "28.10.2025"
click at [81, 79] on div "Create Timeslot" at bounding box center [79, 79] width 29 height 6
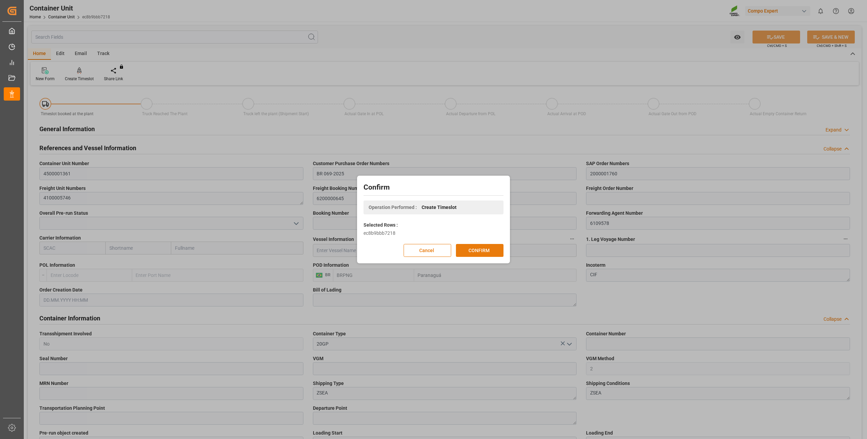
click at [490, 253] on button "CONFIRM" at bounding box center [480, 250] width 48 height 13
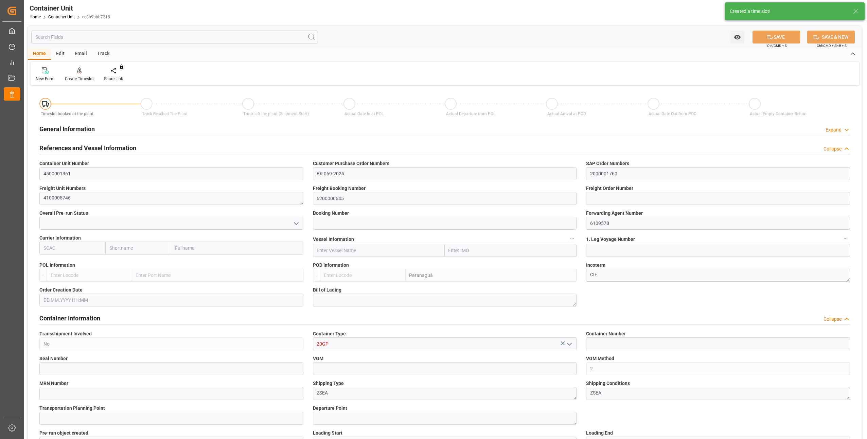
type input "BRPNG"
type input "10"
type input "0"
type input "10"
type input "0"
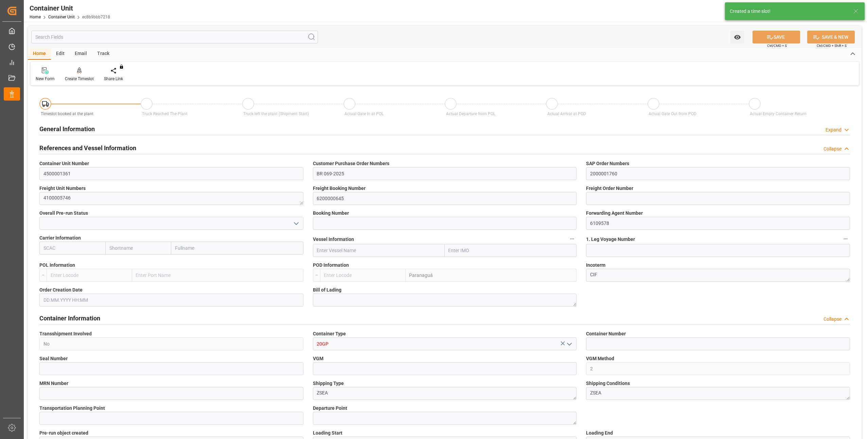
type input "0"
type input "21697.2"
type input "28.10.2025"
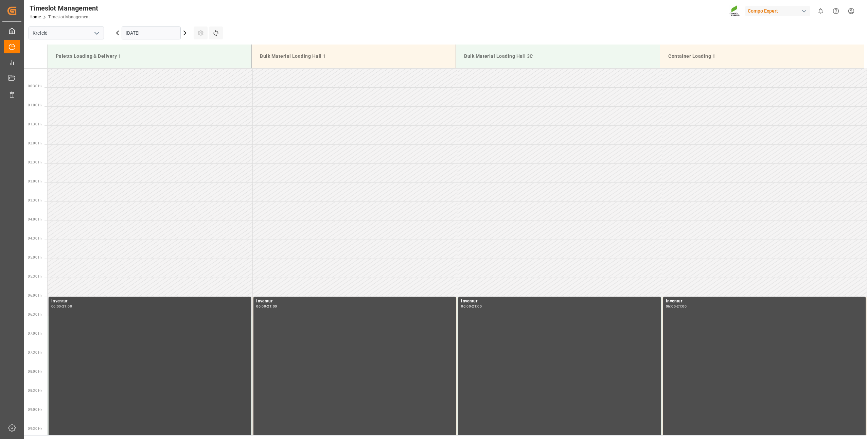
scroll to position [528, 0]
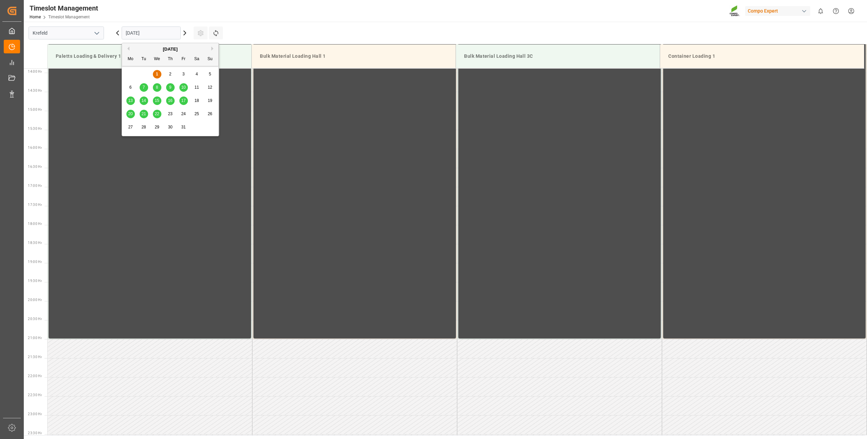
click at [136, 31] on input "01.10.2025" at bounding box center [151, 33] width 59 height 13
click at [129, 114] on span "20" at bounding box center [130, 113] width 4 height 5
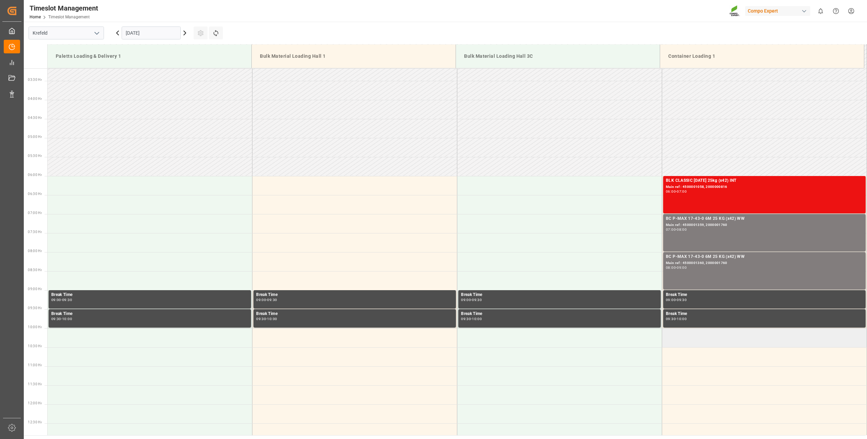
scroll to position [155, 0]
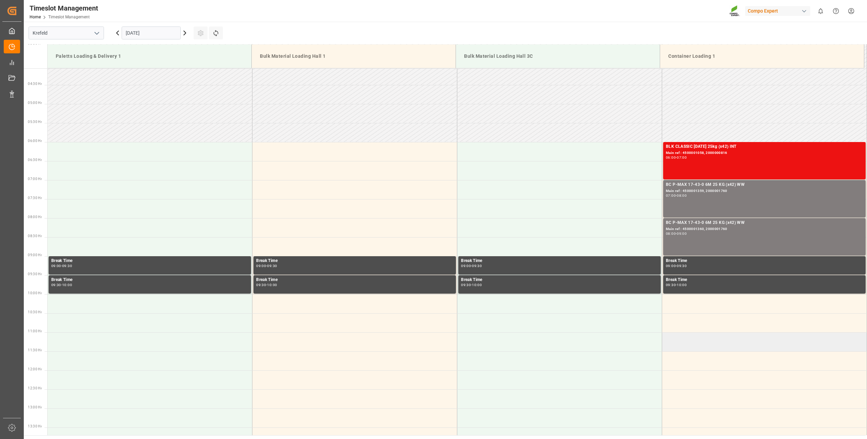
click at [679, 347] on td at bounding box center [764, 341] width 205 height 19
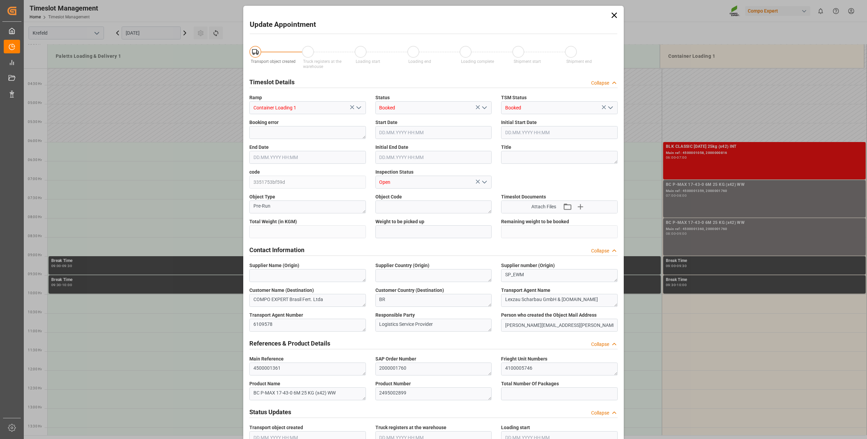
type input "21697.2"
type input "0"
type input "20.10.2025 11:00"
type input "20.10.2025 11:30"
type input "01.10.2025 12:33"
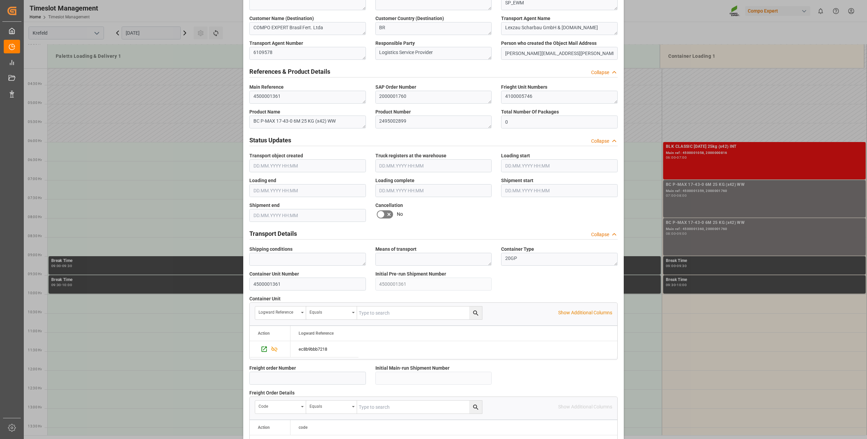
scroll to position [457, 0]
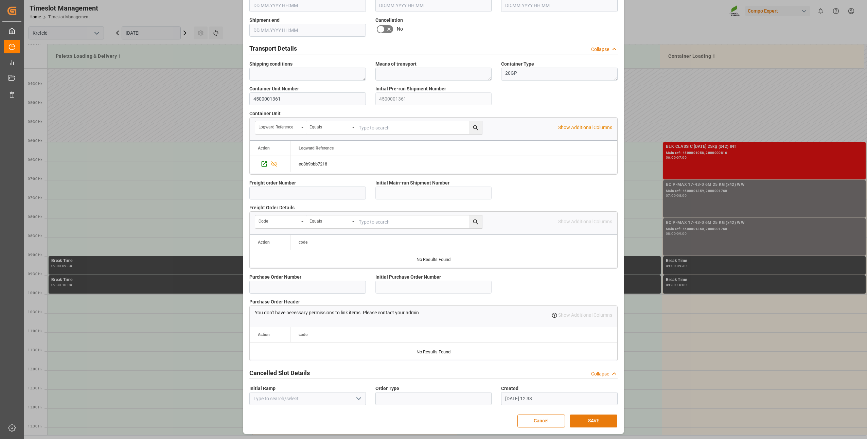
click at [585, 426] on button "SAVE" at bounding box center [594, 421] width 48 height 13
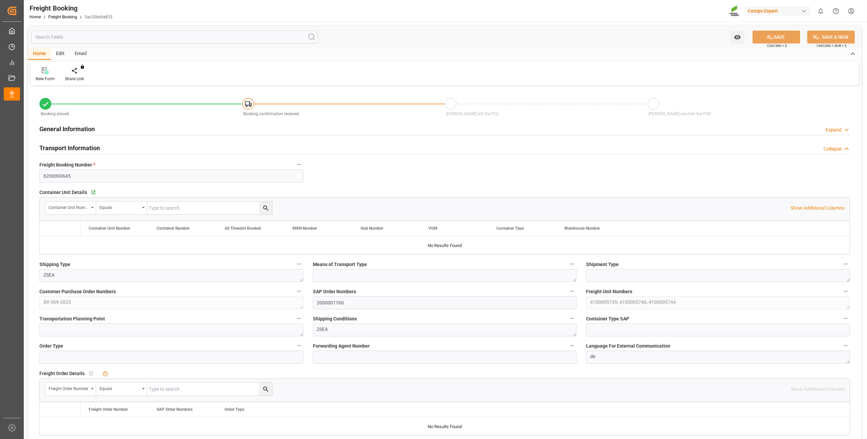
type input "BRPNG"
type input "0"
type input "65091.6"
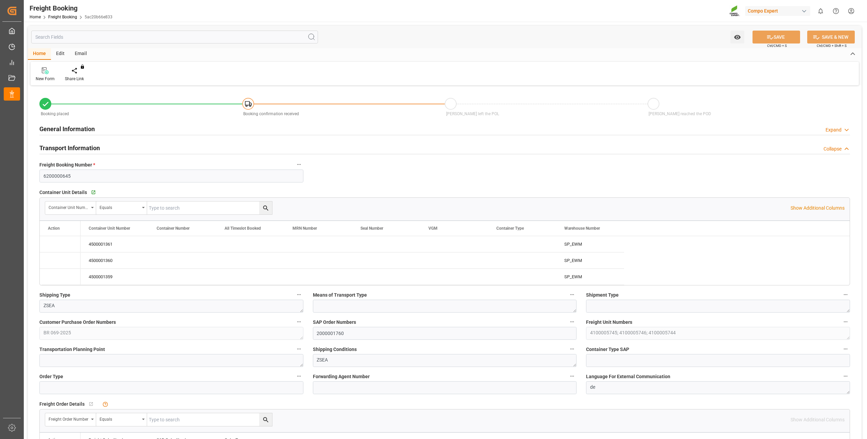
type input "[DATE] 02:00"
type input "[DATE] 15:44"
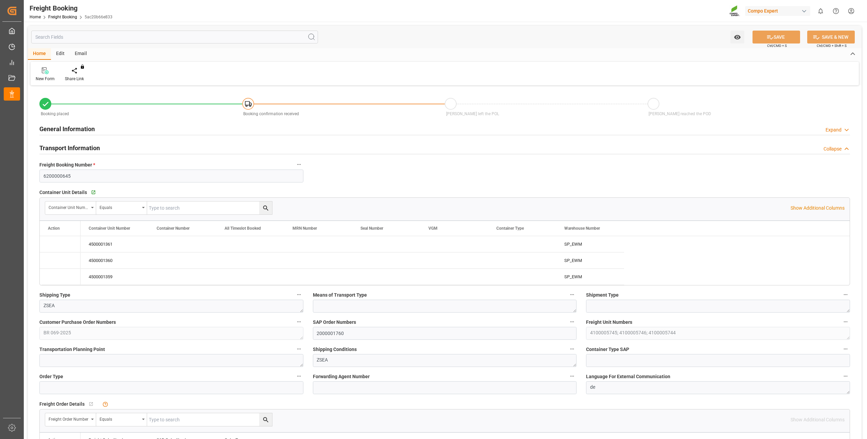
type input "[DATE] 15:44"
